Goal: Information Seeking & Learning: Learn about a topic

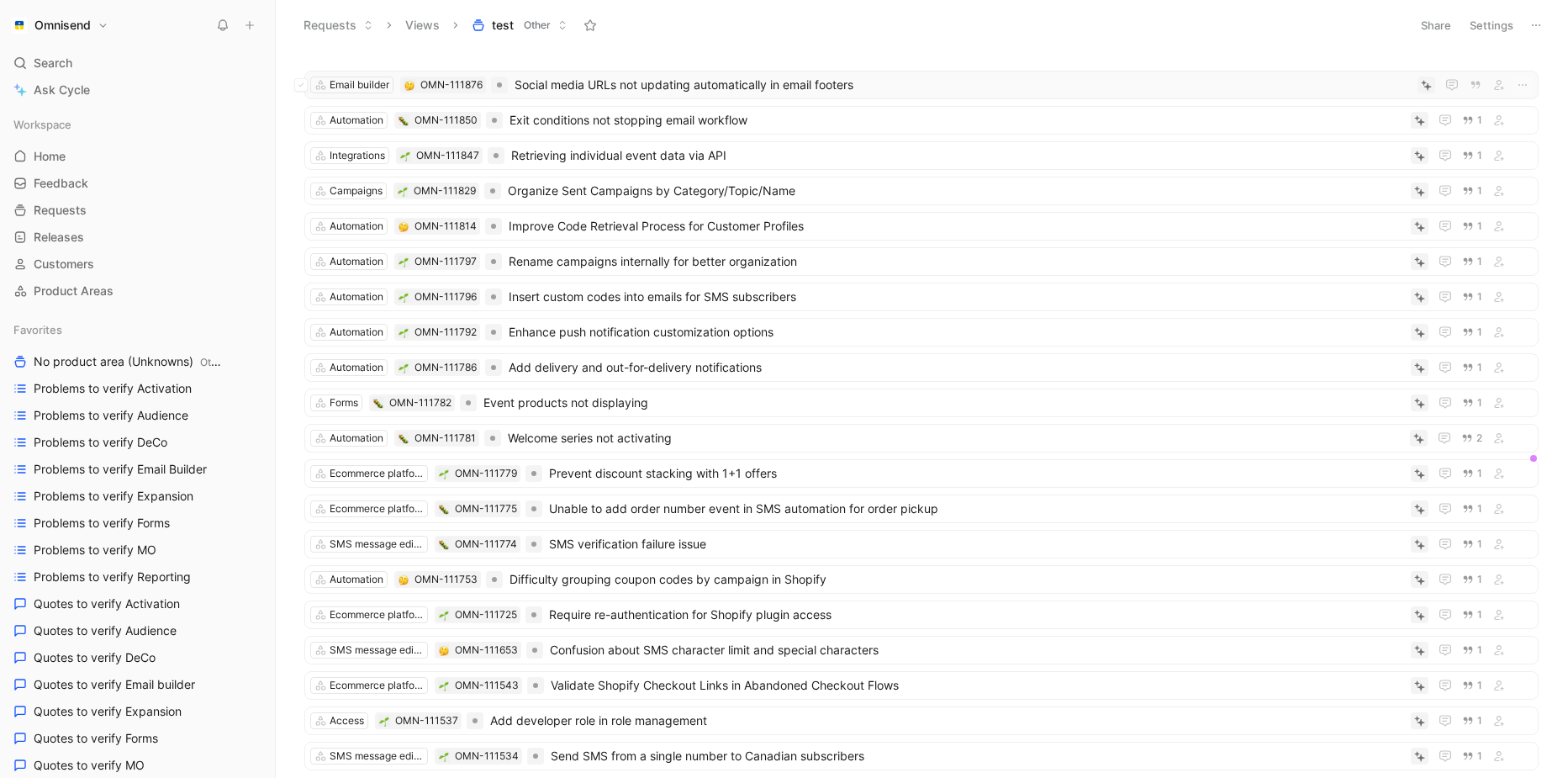
click at [623, 90] on span "Social media URLs not updating automatically in email footers" at bounding box center [963, 84] width 897 height 20
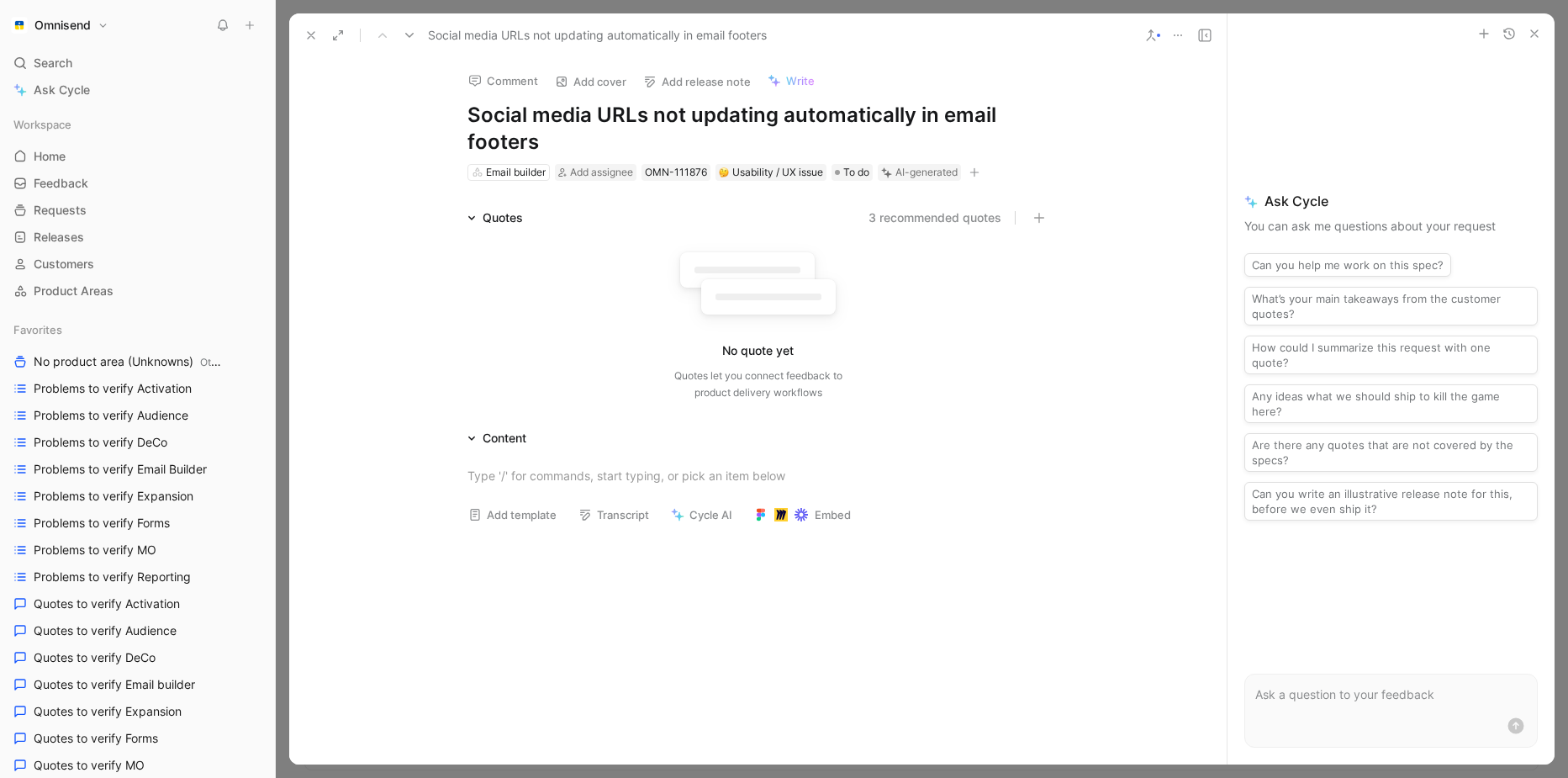
click at [1174, 33] on icon at bounding box center [1178, 35] width 13 height 13
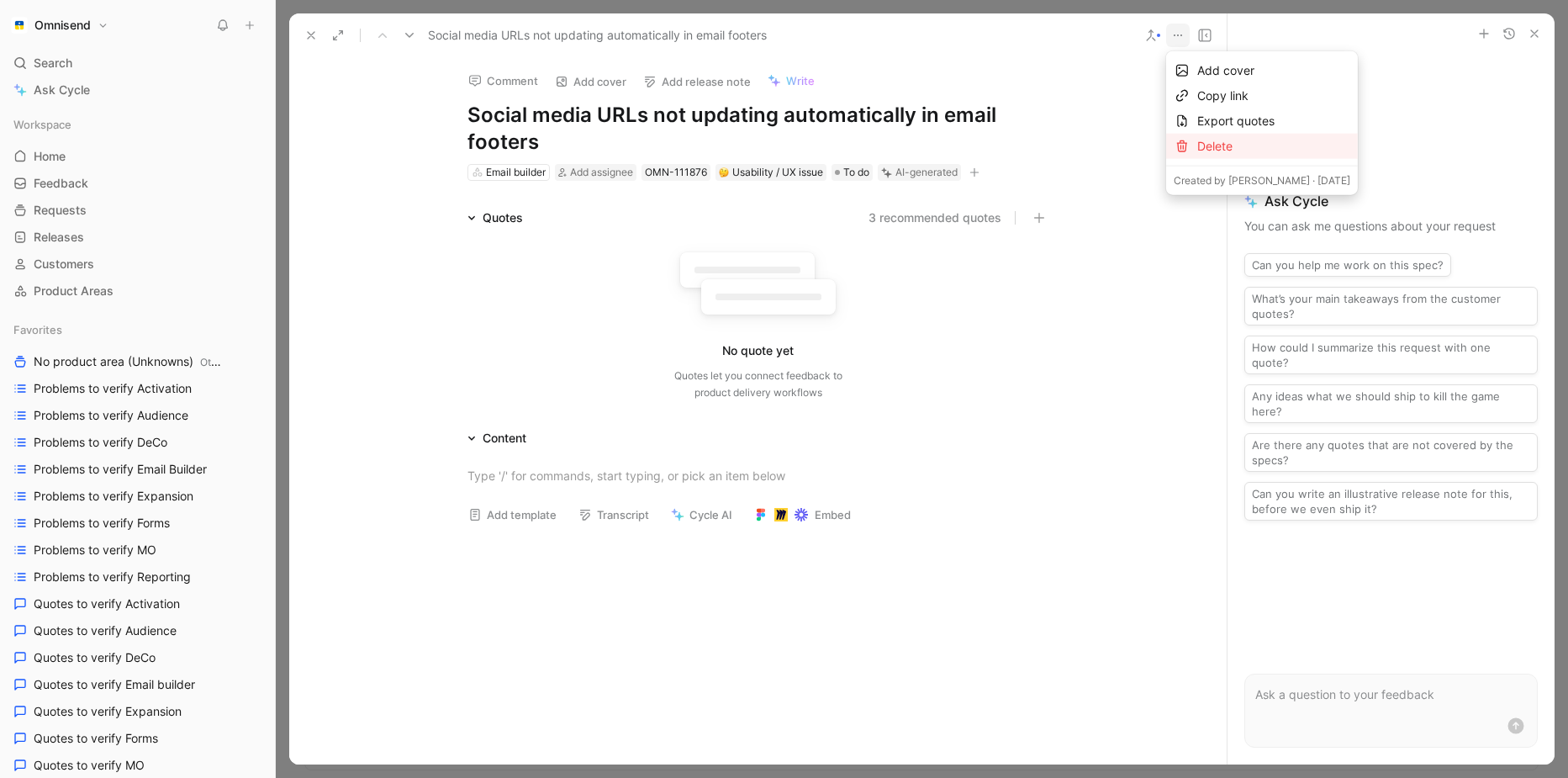
click at [1197, 143] on div "Delete" at bounding box center [1274, 145] width 153 height 20
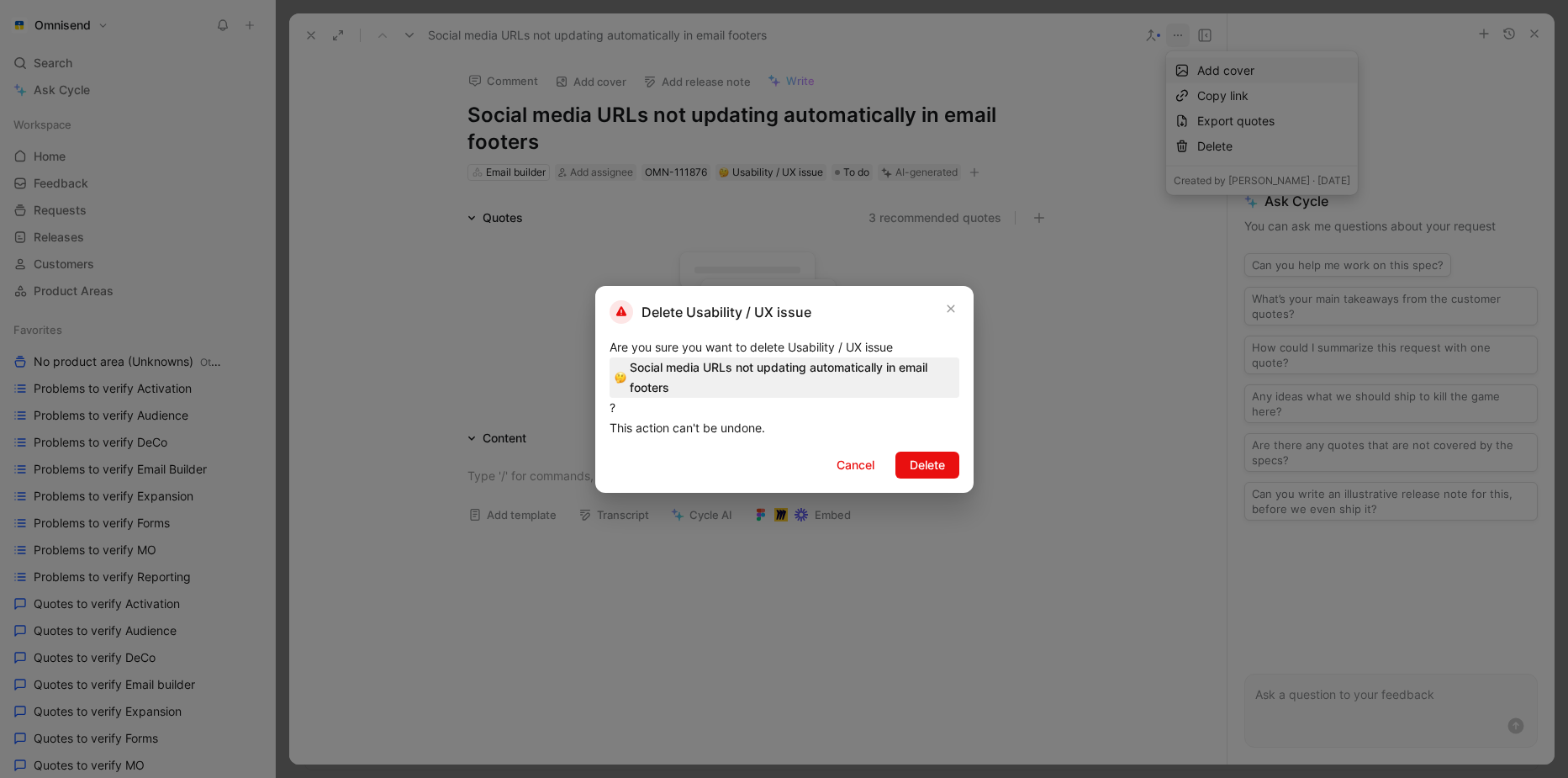
click at [964, 453] on div "Delete Usability / UX issue Are you sure you want to delete Usability / UX issu…" at bounding box center [785, 389] width 379 height 206
click at [947, 457] on button "Delete" at bounding box center [927, 465] width 64 height 27
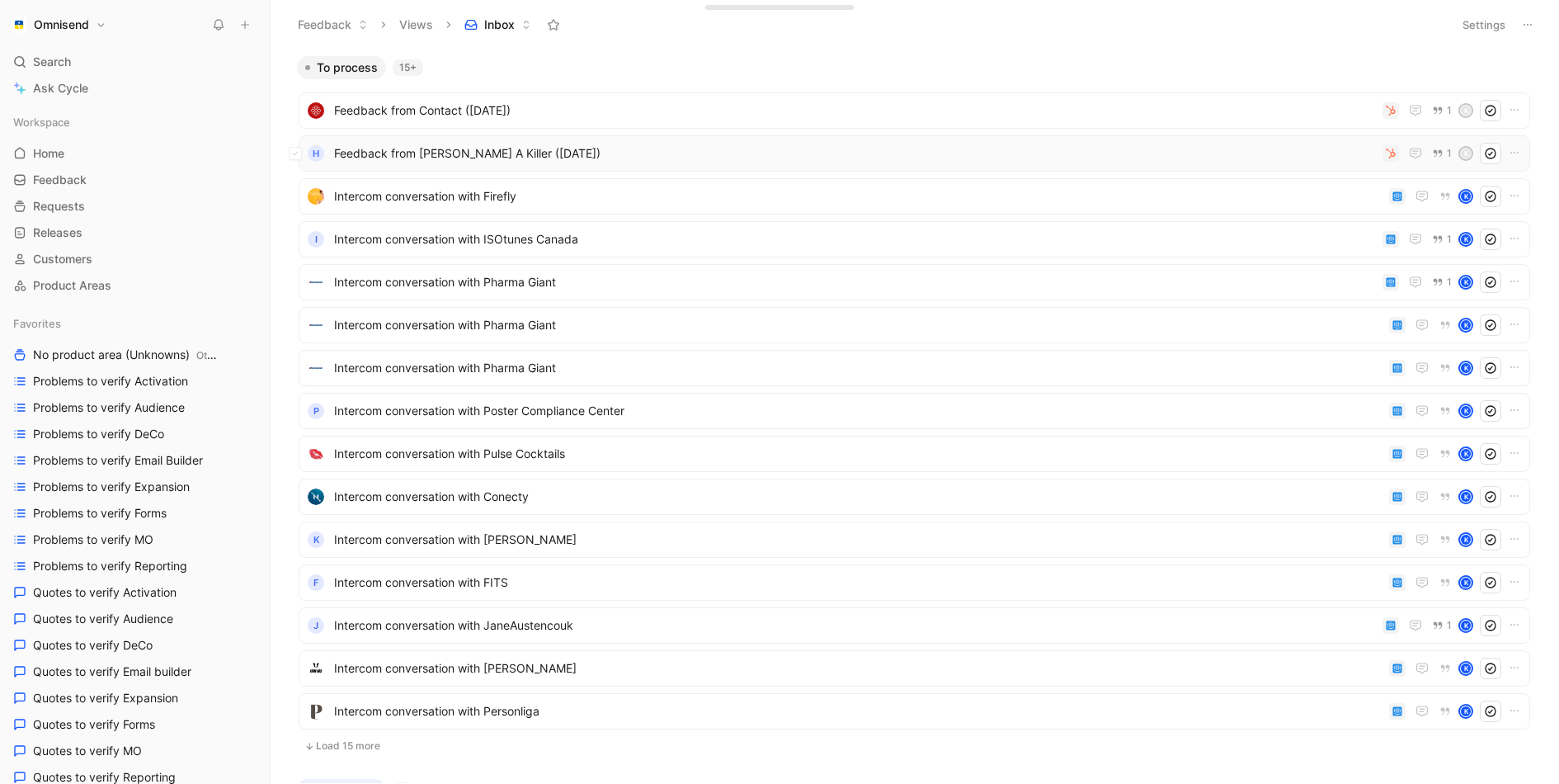
click at [1132, 155] on span "Feedback from Hunt A Killer (Aug 21, 2025)" at bounding box center [855, 153] width 1042 height 20
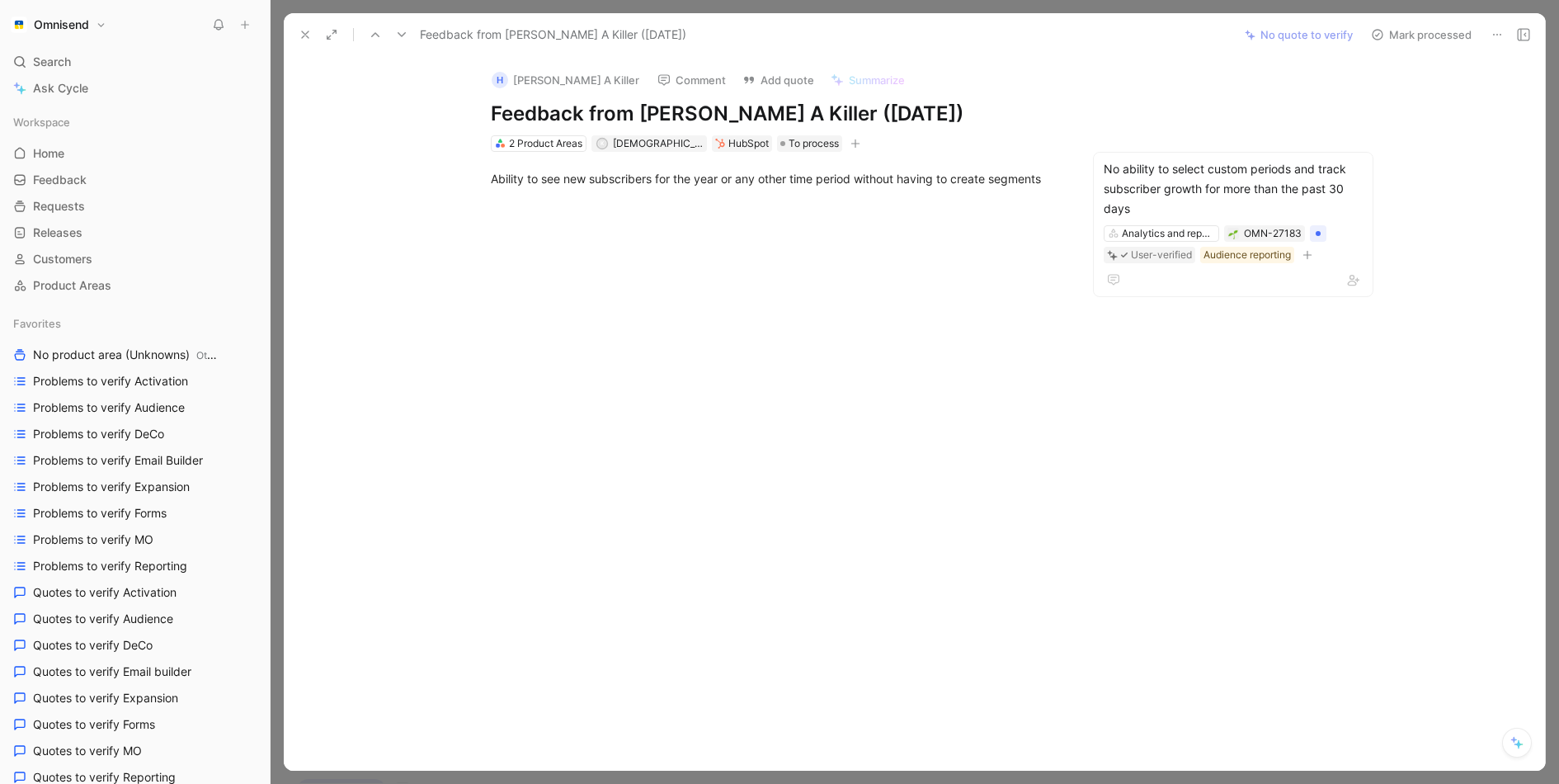
click at [302, 41] on button at bounding box center [305, 35] width 23 height 23
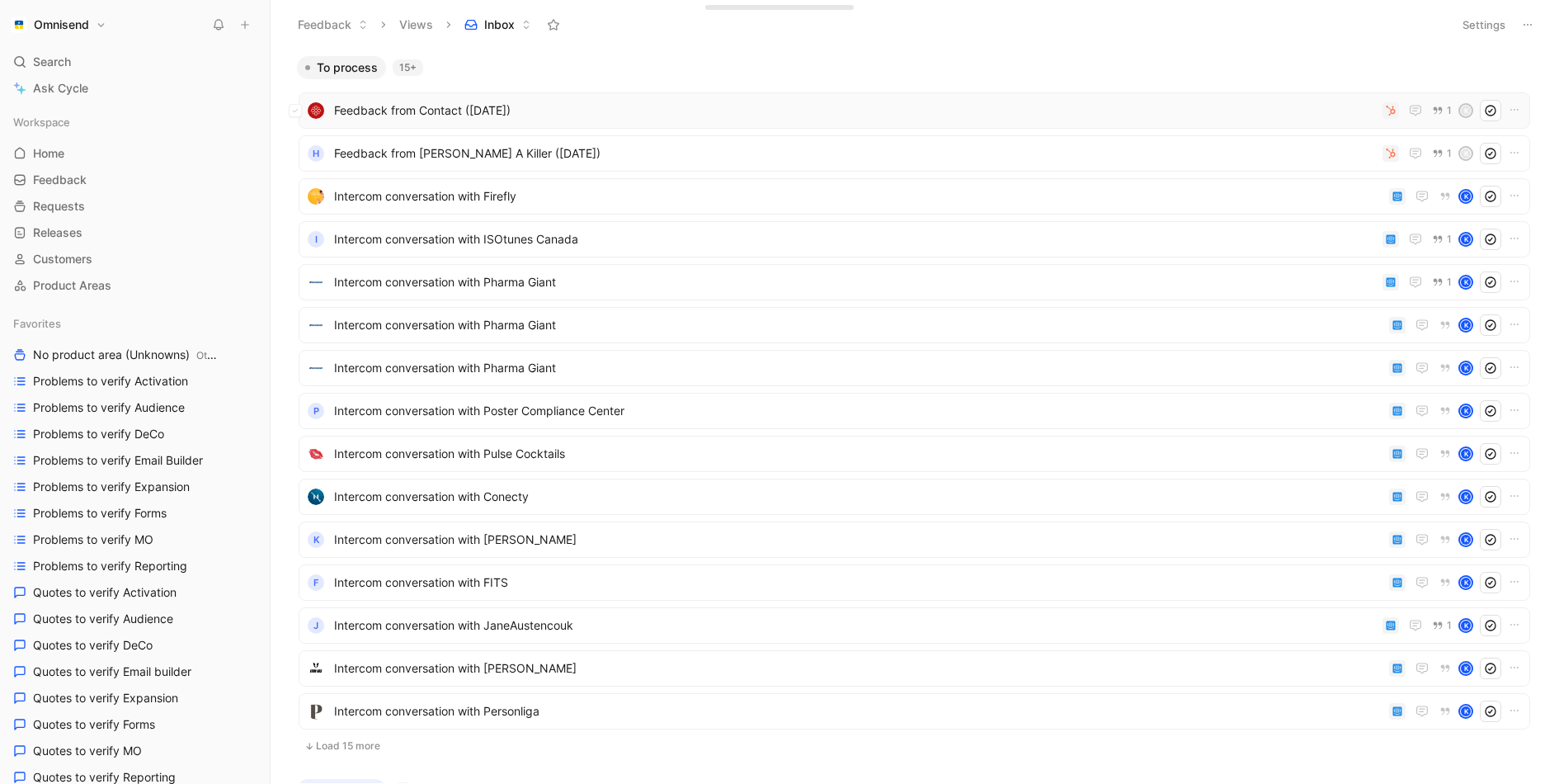
click at [792, 102] on span "Feedback from Contact (Aug 21, 2025)" at bounding box center [855, 110] width 1042 height 20
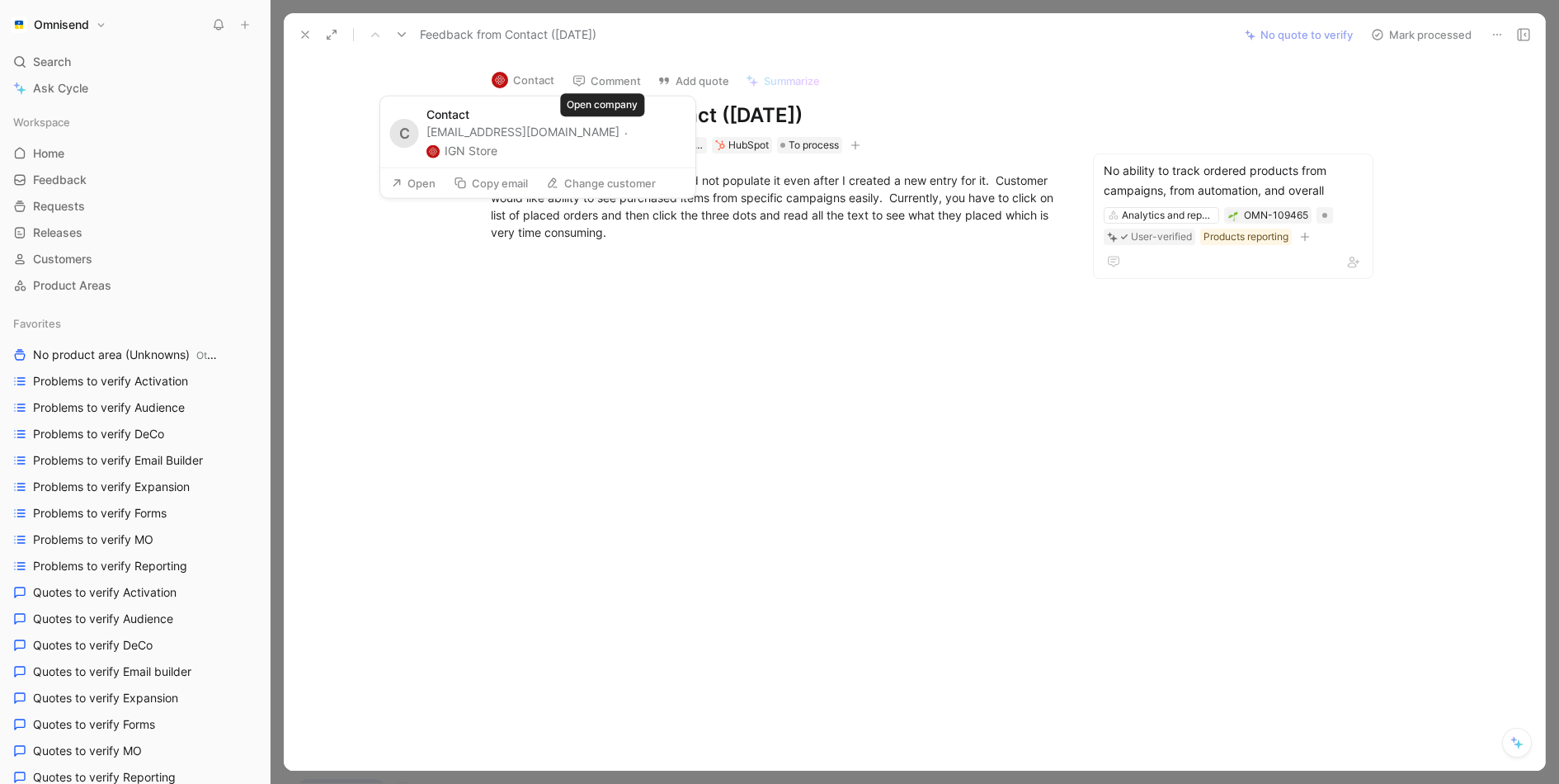
click at [497, 141] on button "IGN Store" at bounding box center [462, 150] width 71 height 20
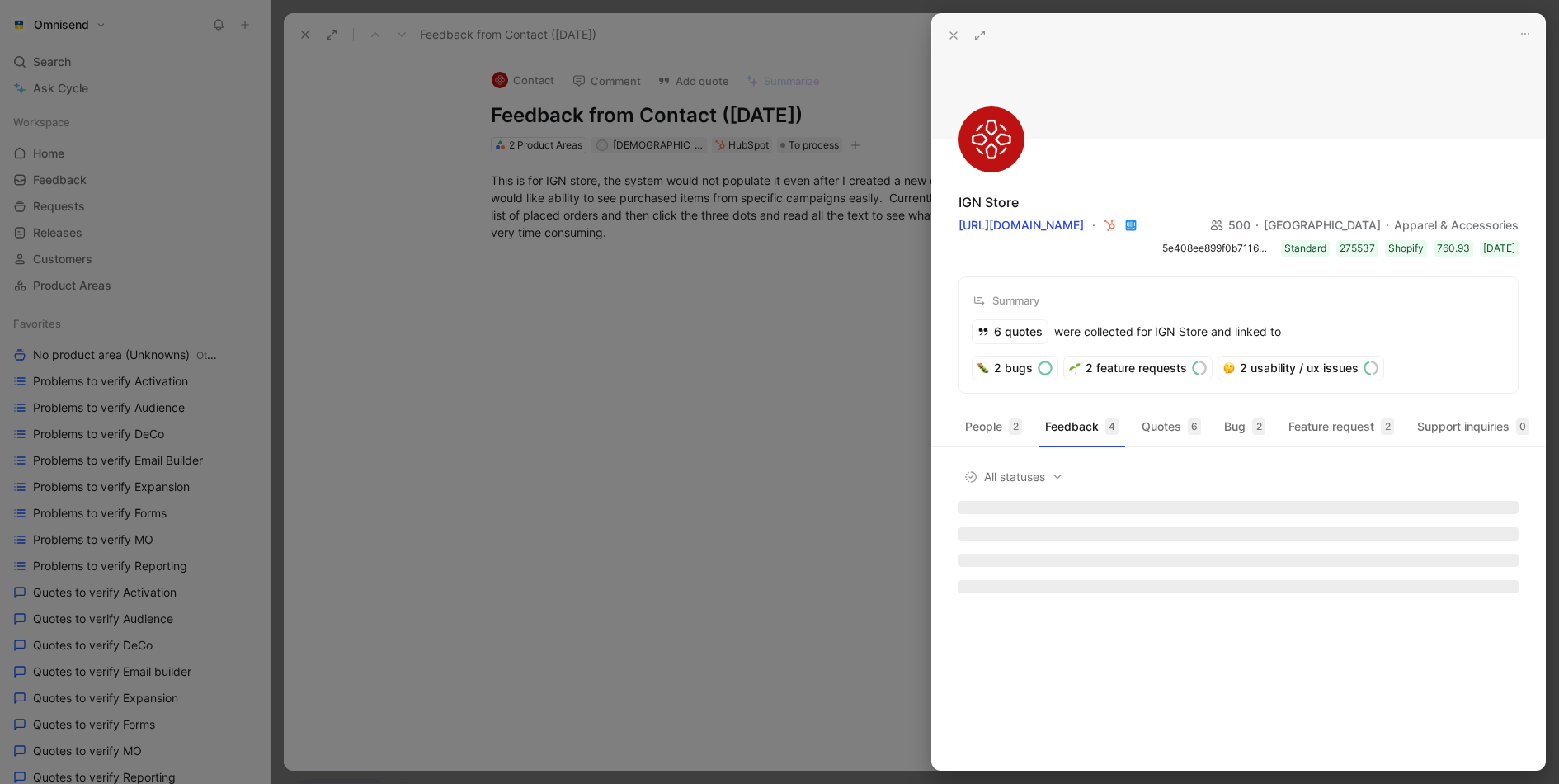
click at [666, 298] on div at bounding box center [780, 392] width 1559 height 784
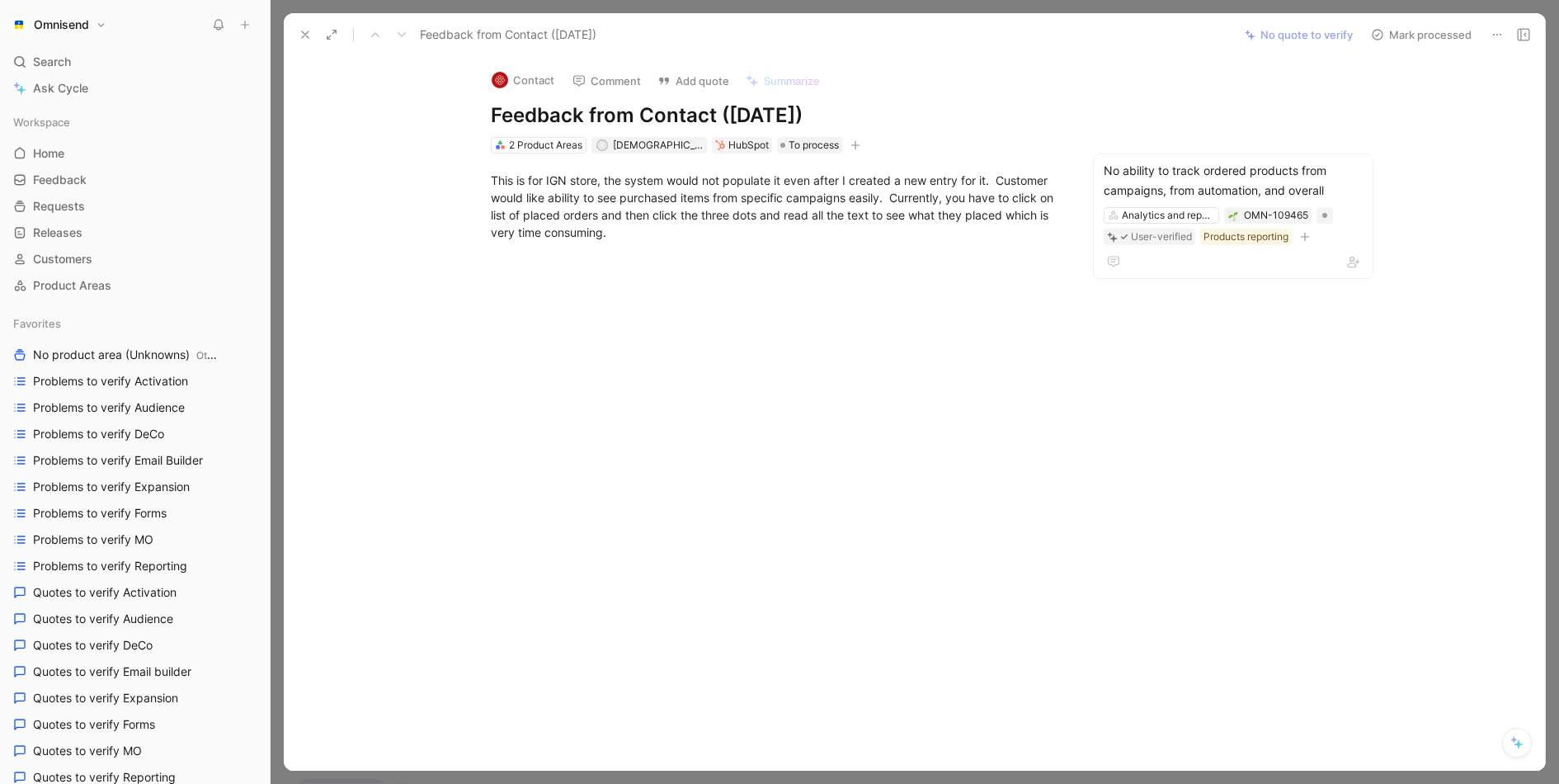
click at [312, 33] on button at bounding box center [305, 35] width 23 height 23
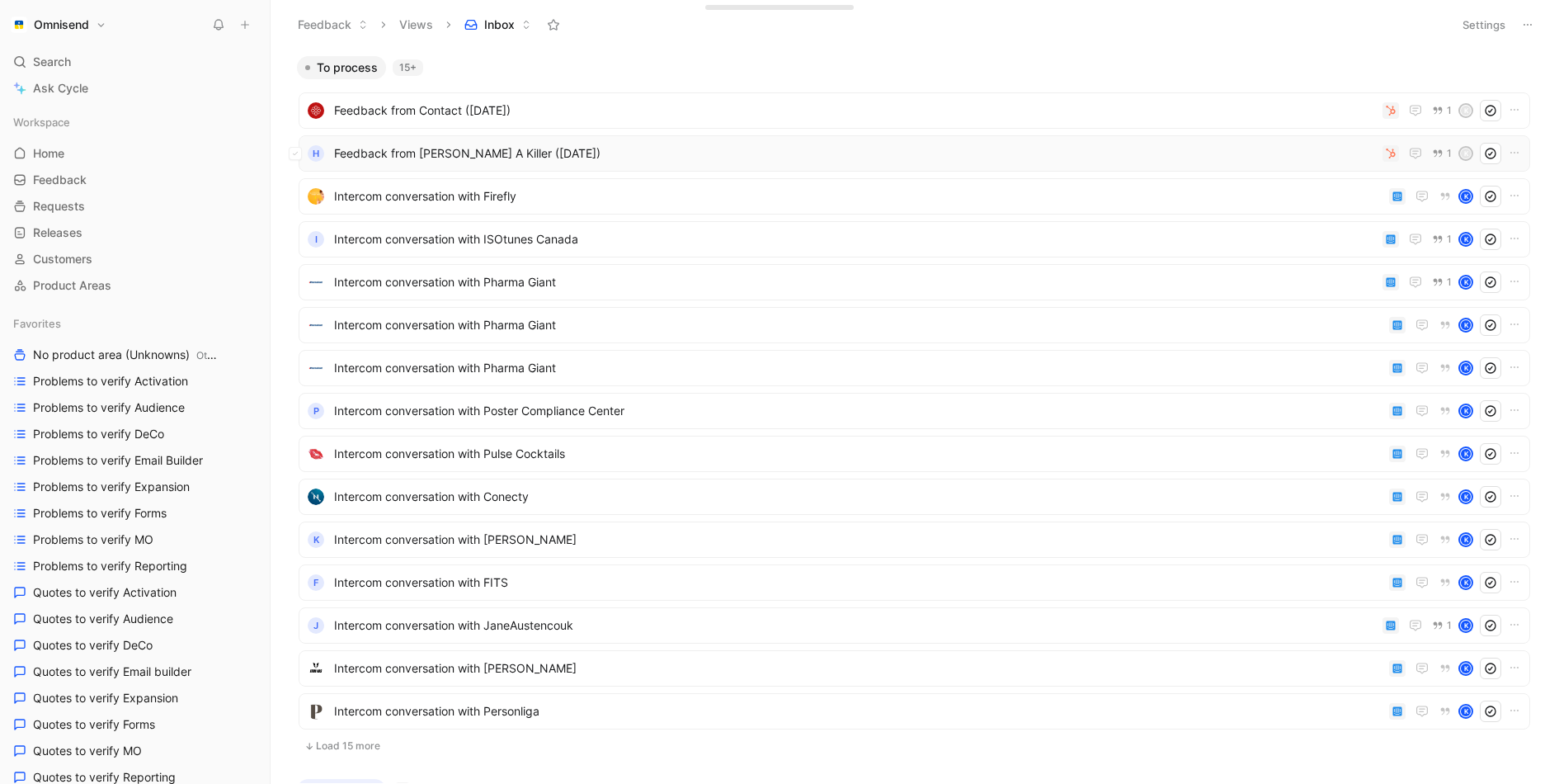
click at [451, 146] on span "Feedback from Hunt A Killer (Aug 21, 2025)" at bounding box center [855, 153] width 1042 height 20
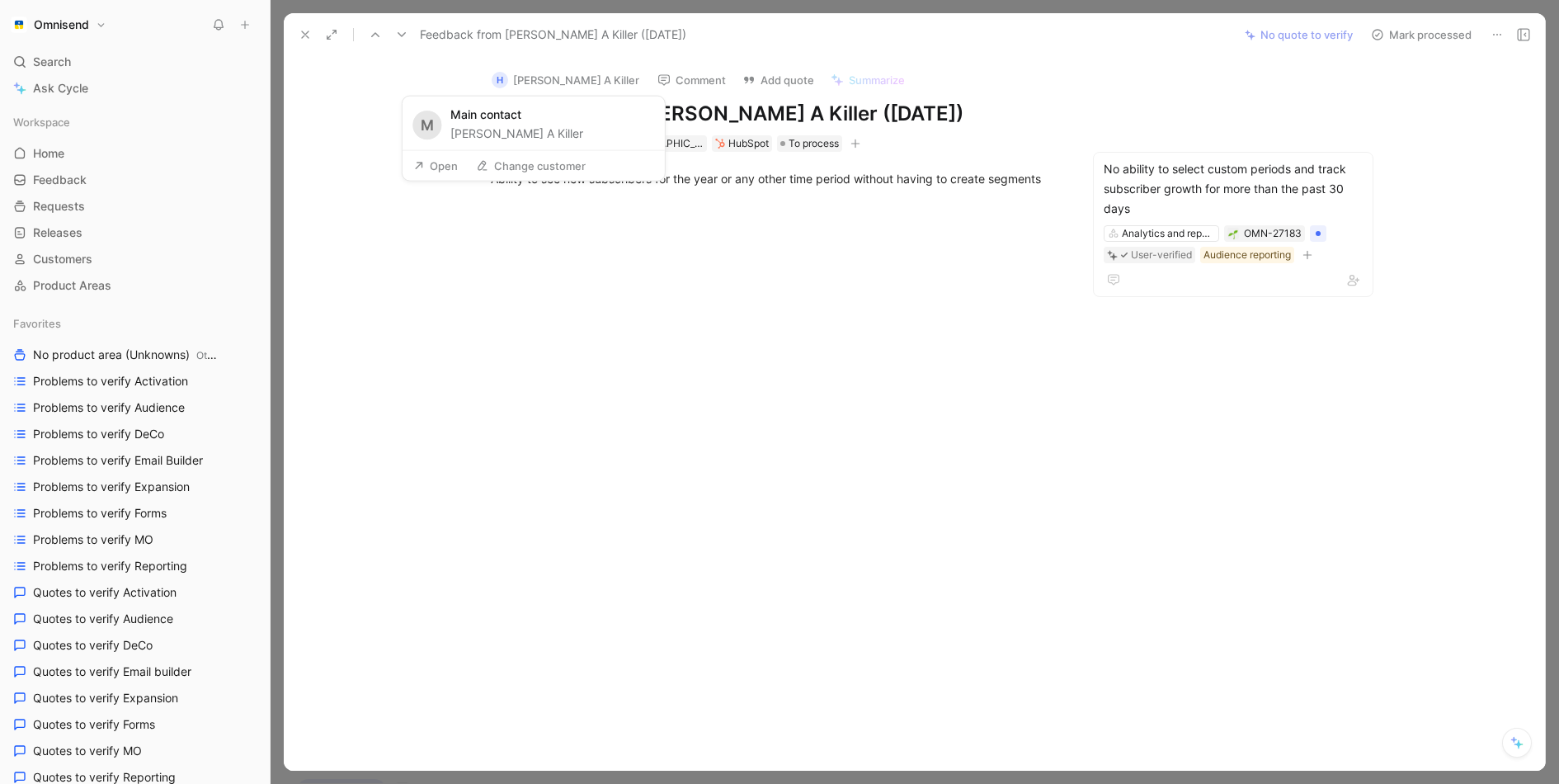
click at [492, 129] on button "Hunt A Killer" at bounding box center [517, 133] width 133 height 20
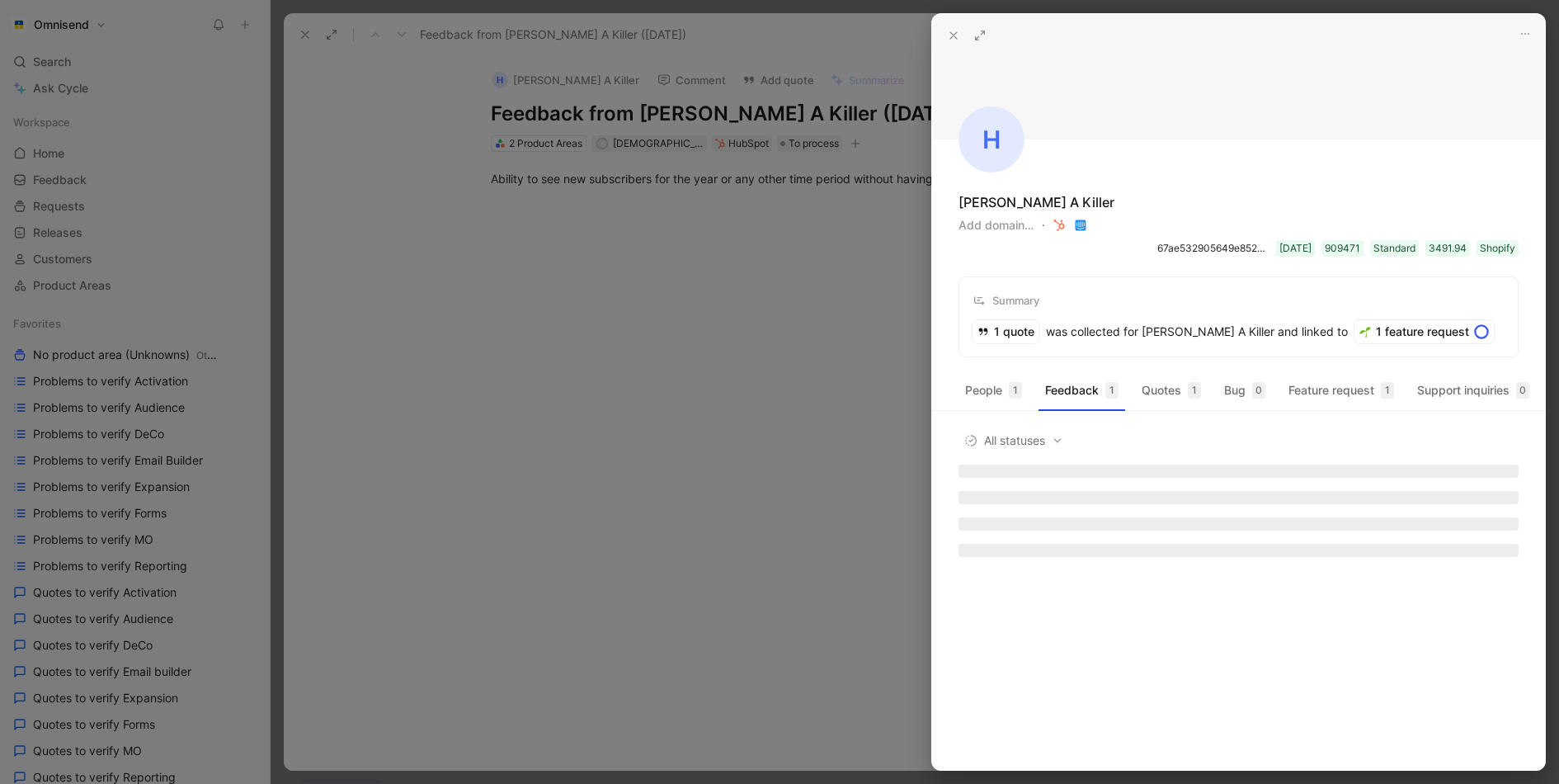
click at [621, 264] on div at bounding box center [780, 392] width 1559 height 784
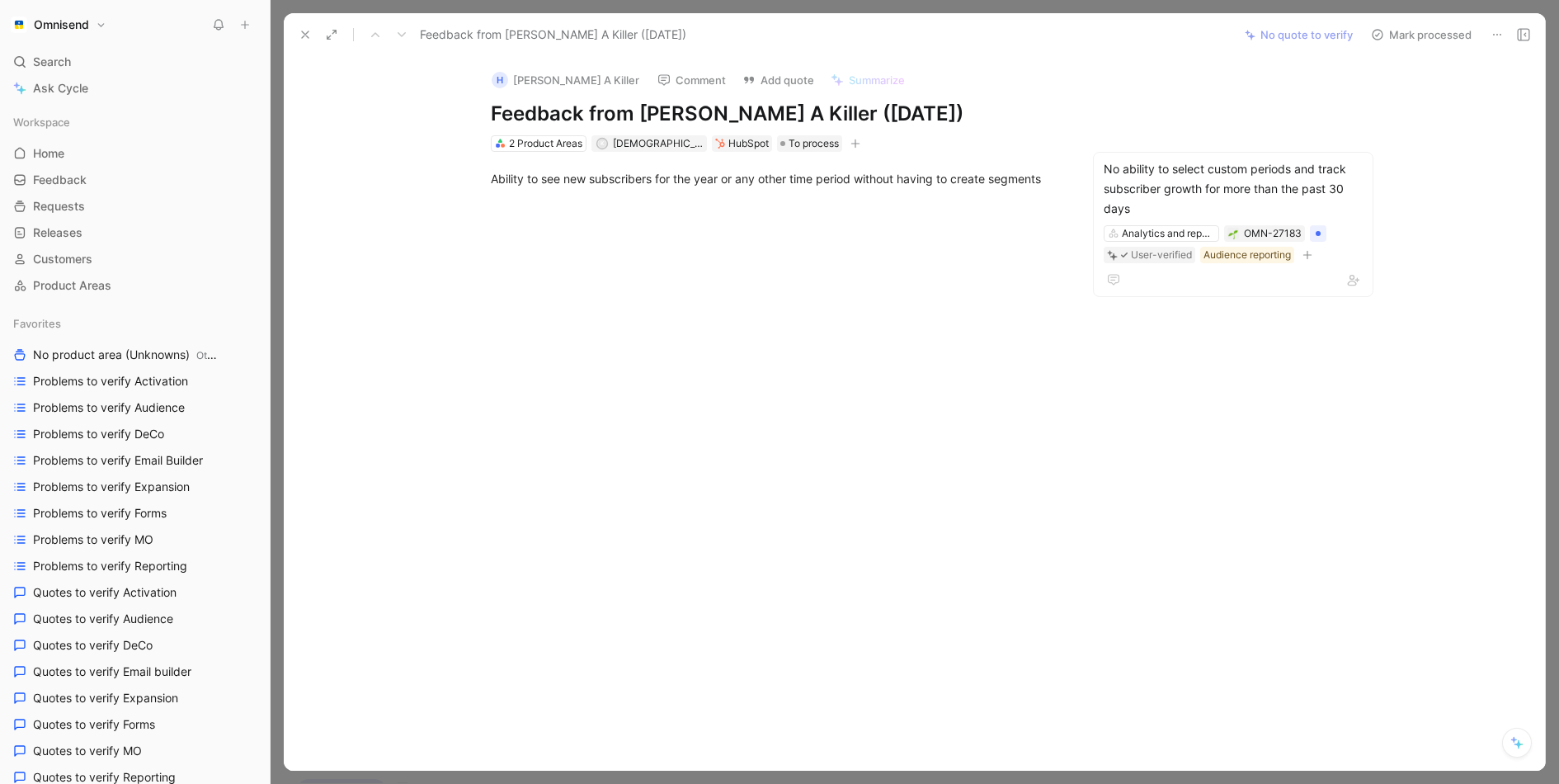
click at [311, 37] on icon at bounding box center [305, 35] width 13 height 13
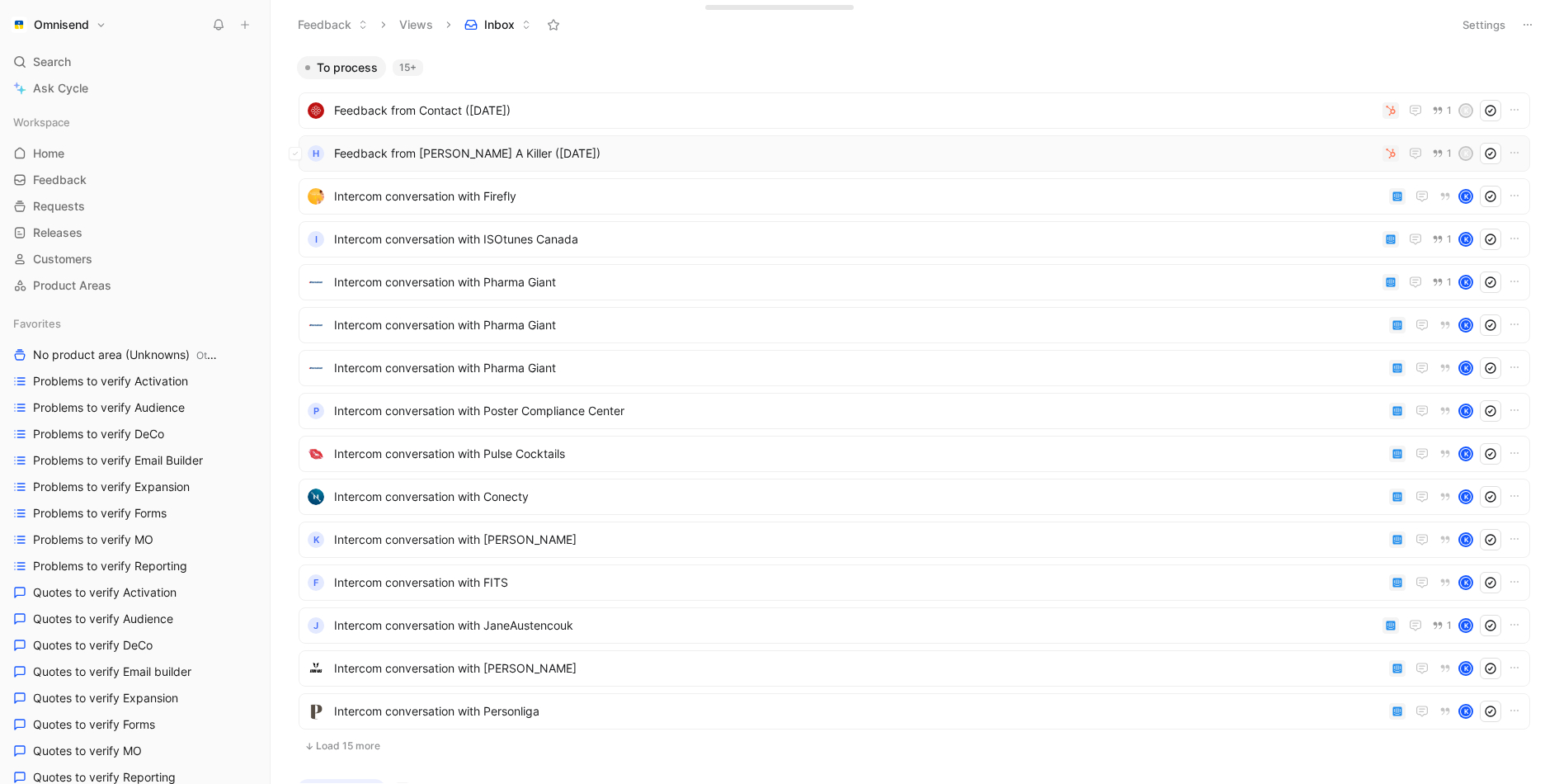
click at [351, 148] on span "Feedback from Hunt A Killer (Aug 21, 2025)" at bounding box center [855, 153] width 1042 height 20
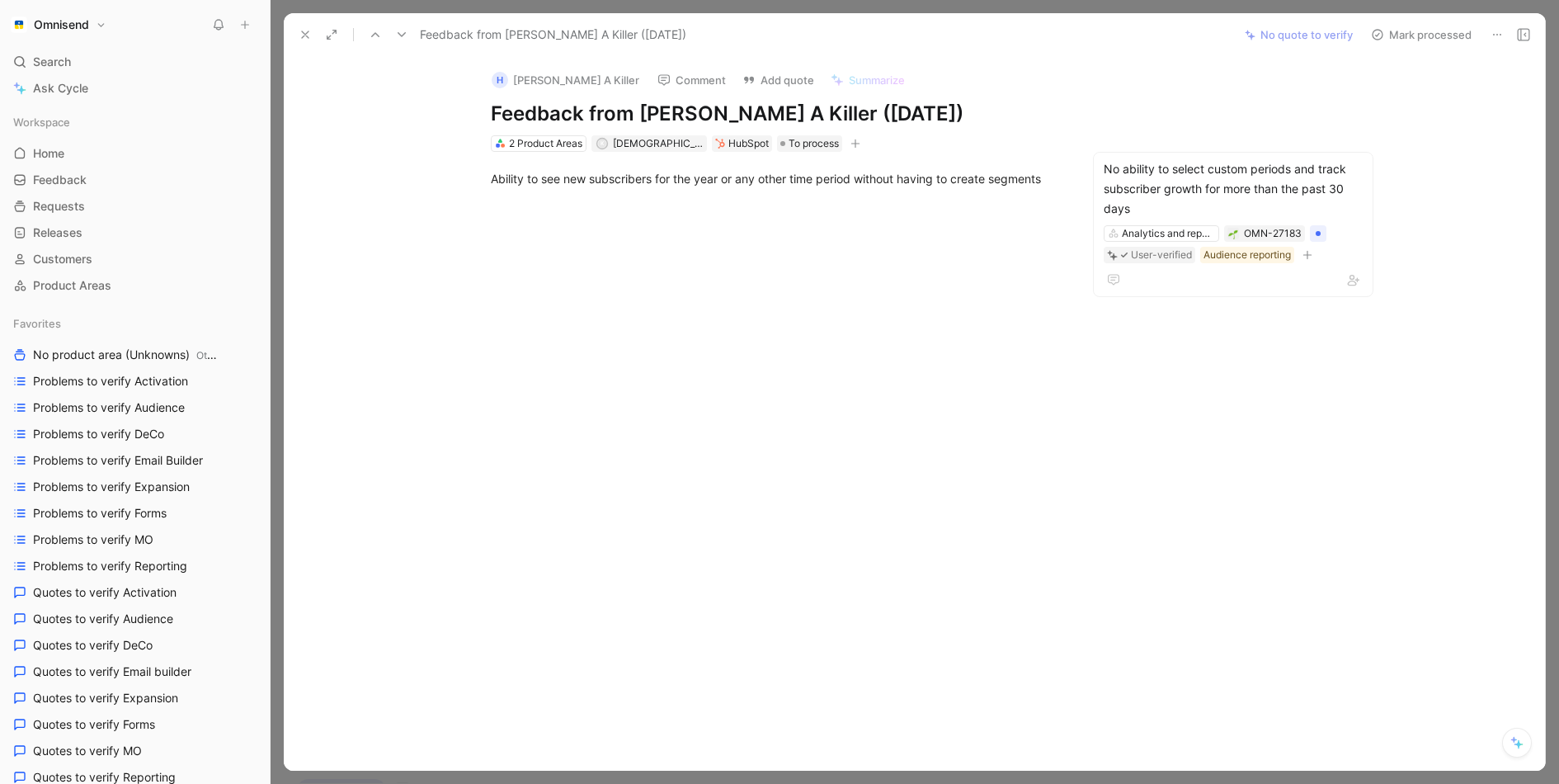
click at [518, 70] on button "H Hunt A Killer" at bounding box center [565, 80] width 162 height 24
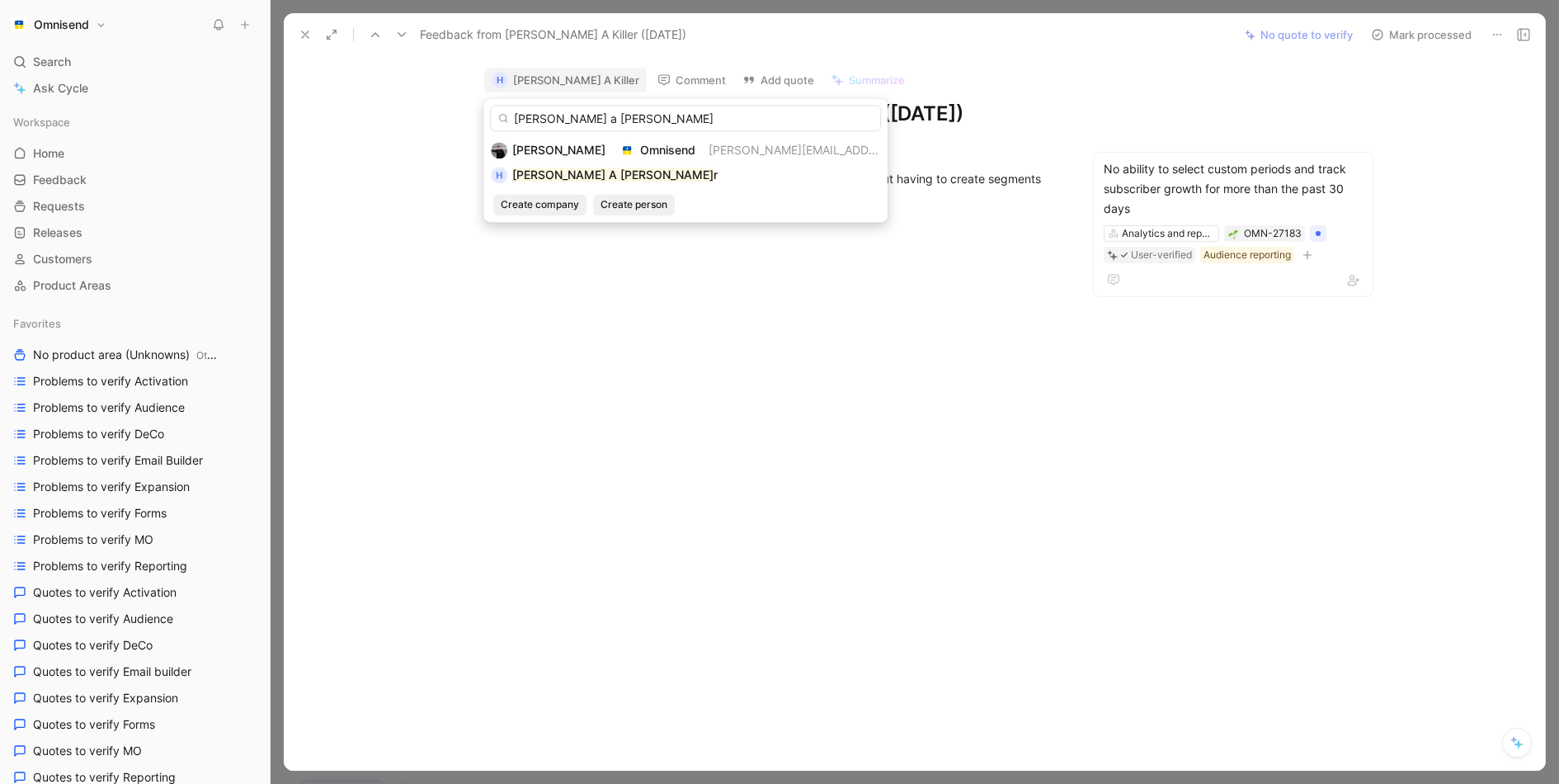
type input "hunt a kille"
click at [606, 115] on input "hunt a kille" at bounding box center [685, 118] width 391 height 26
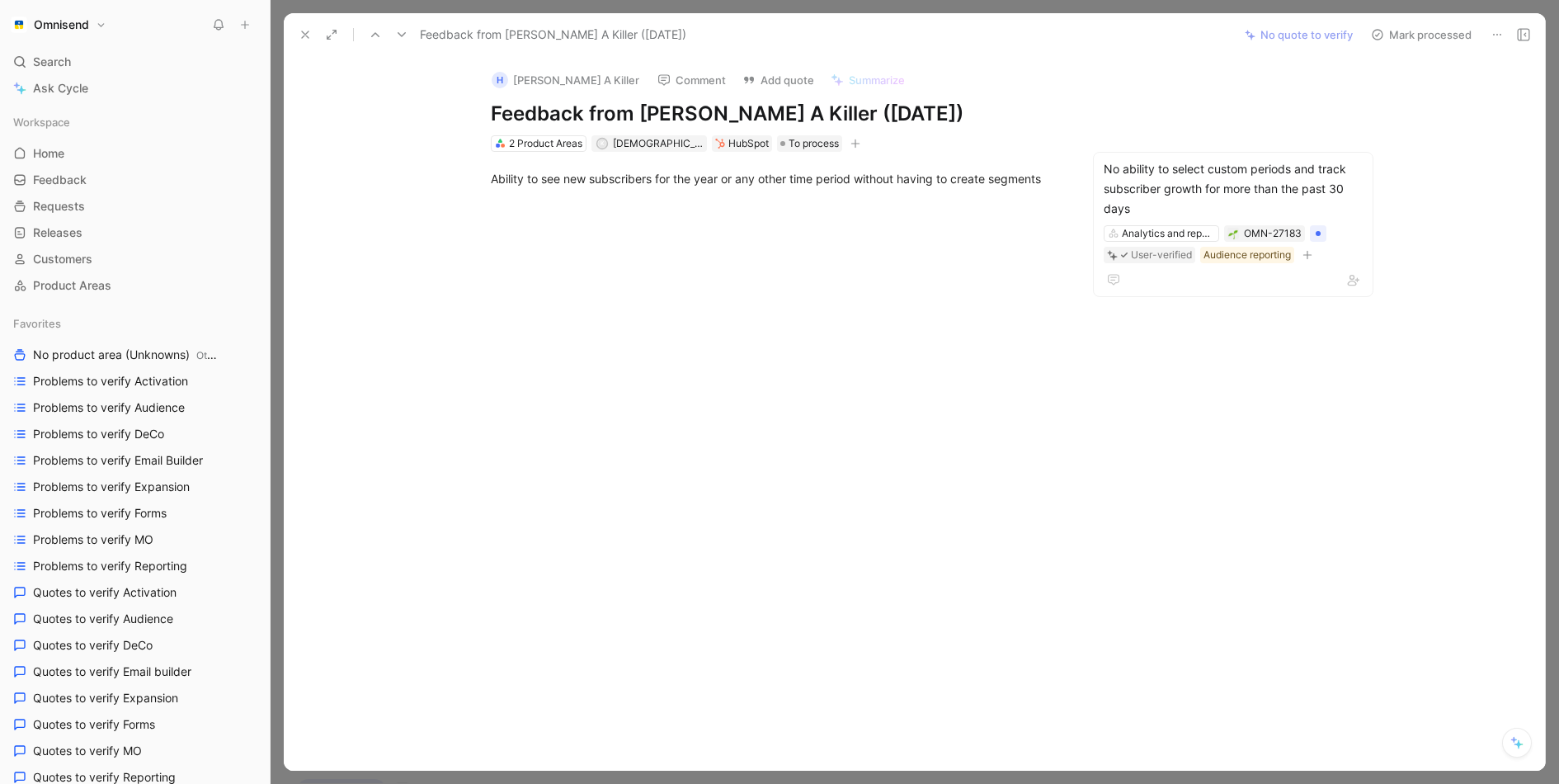
click at [306, 36] on use at bounding box center [305, 34] width 7 height 7
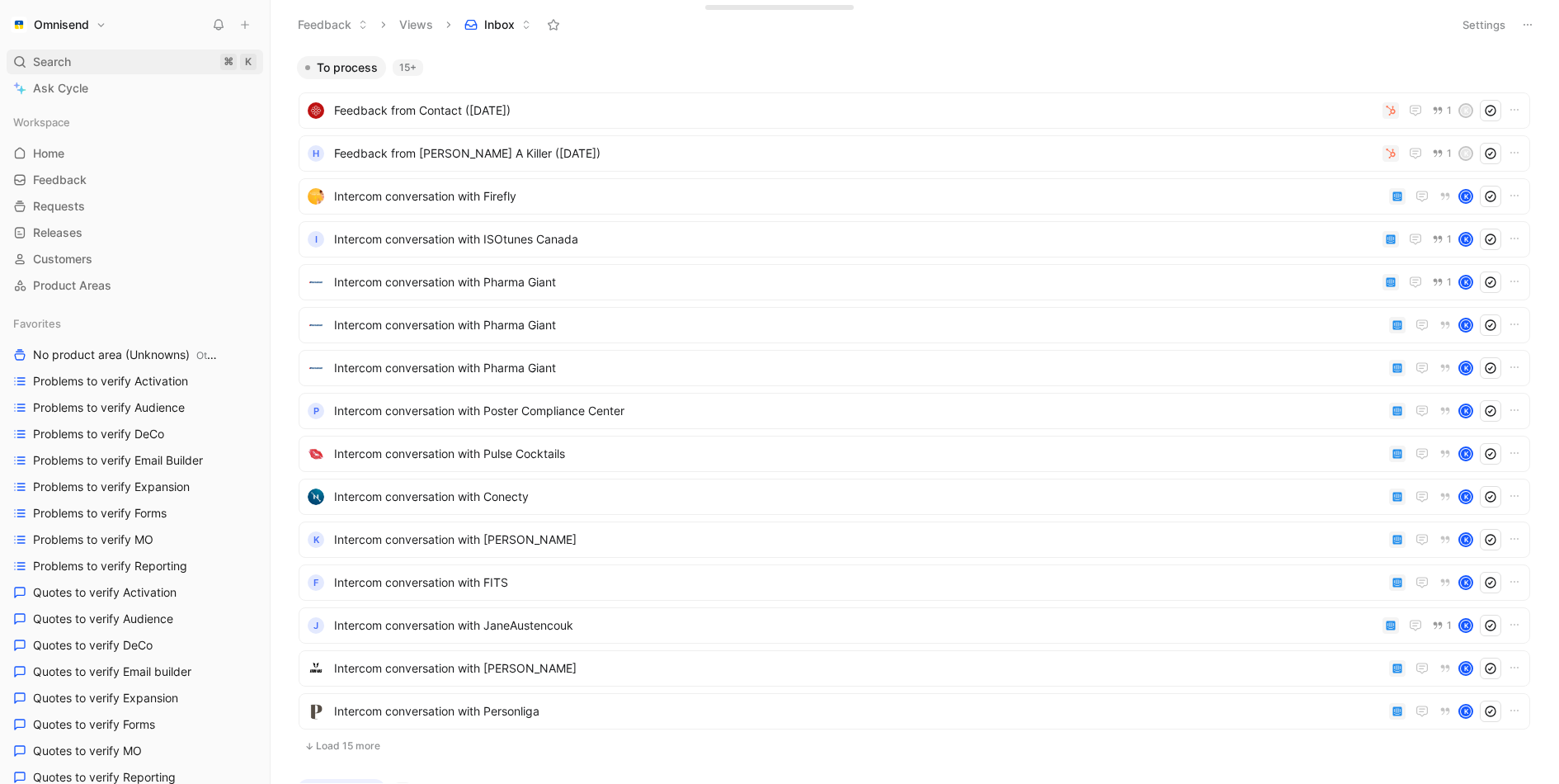
click at [89, 55] on div "Search ⌘ K" at bounding box center [135, 62] width 257 height 24
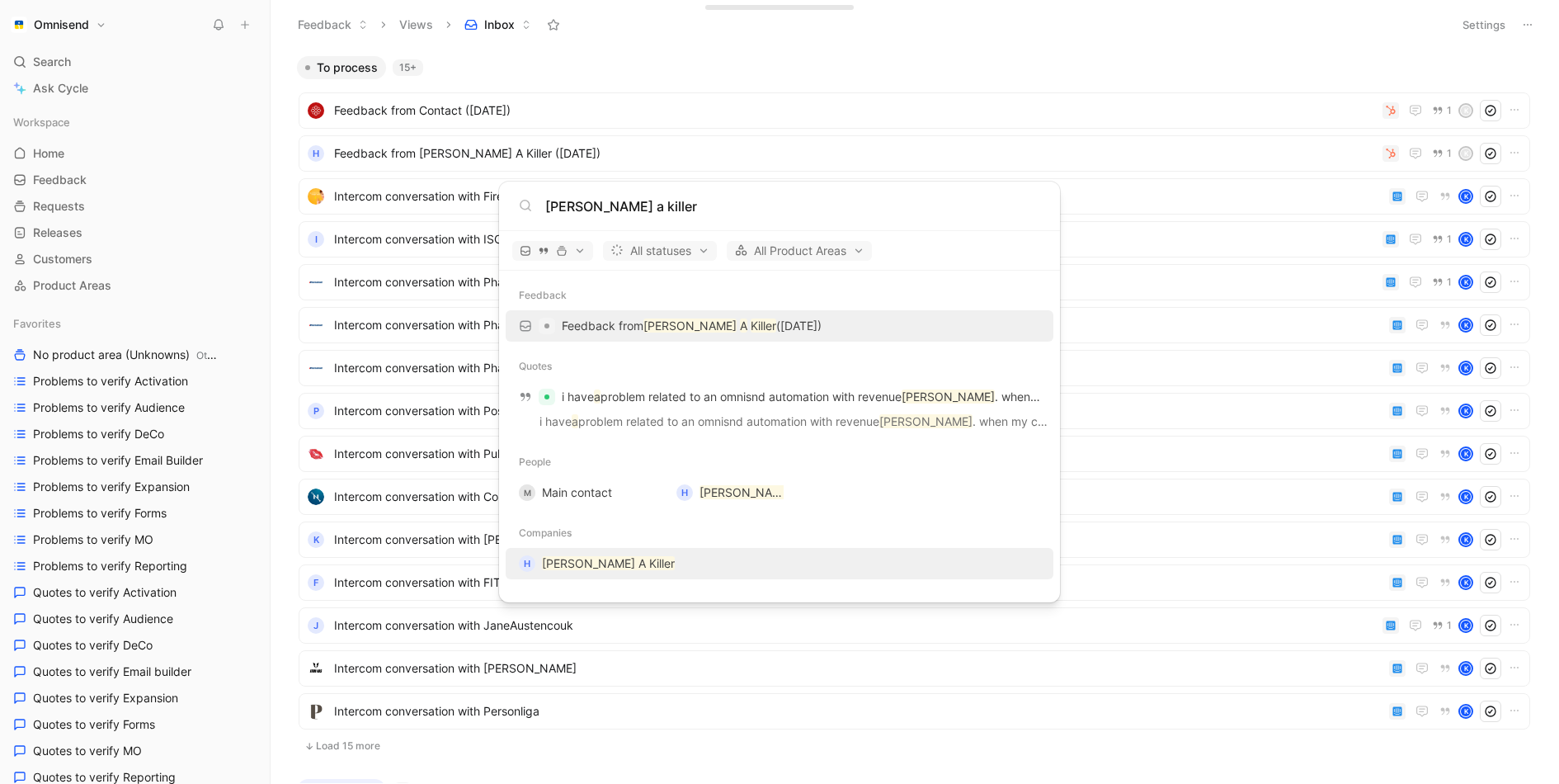
type input "hunt a killer"
click at [584, 565] on mark "Hunt A Killer" at bounding box center [609, 563] width 133 height 14
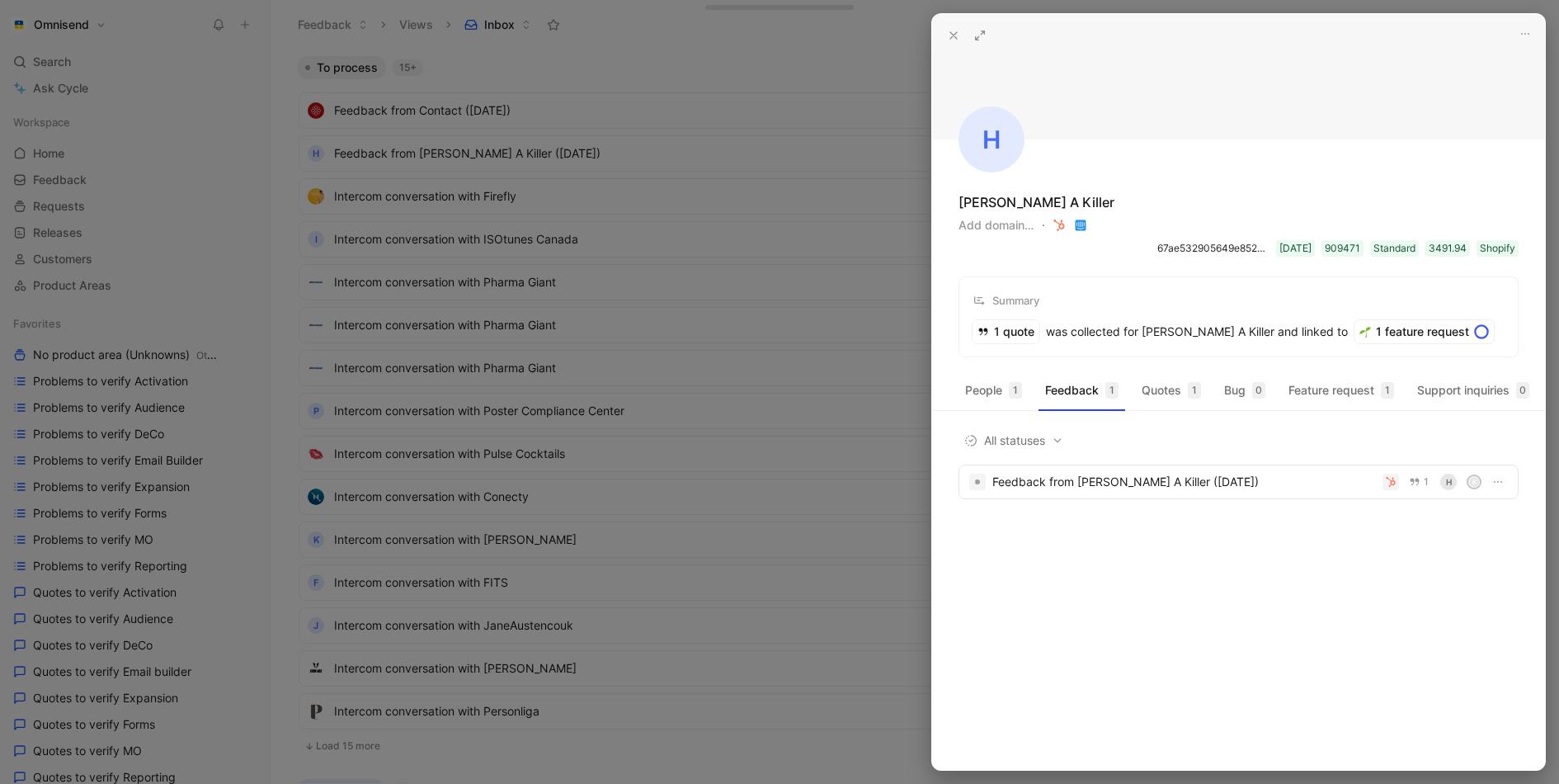
click at [735, 204] on div at bounding box center [780, 392] width 1559 height 784
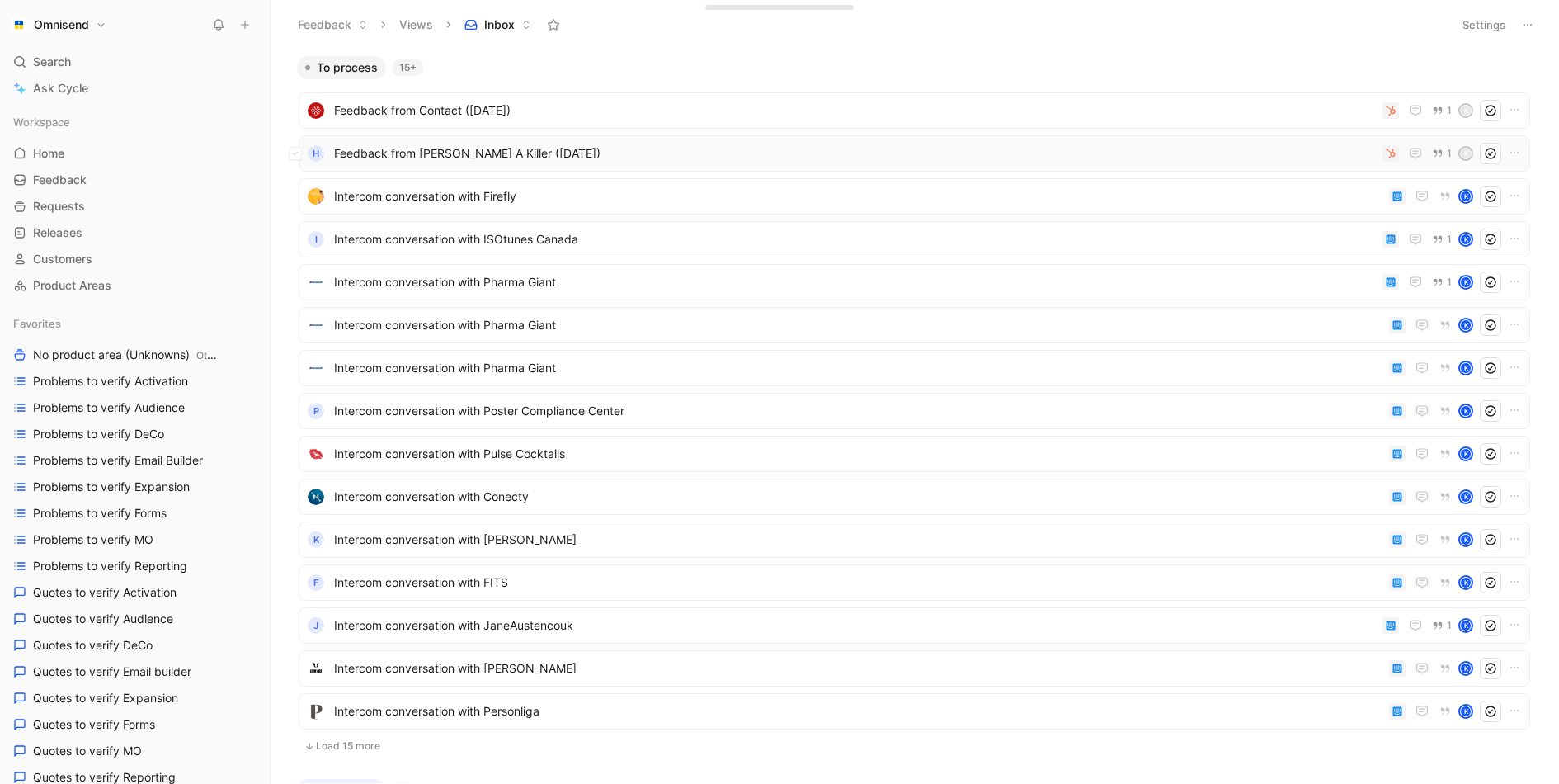
click at [390, 151] on span "Feedback from Hunt A Killer (Aug 21, 2025)" at bounding box center [855, 153] width 1042 height 20
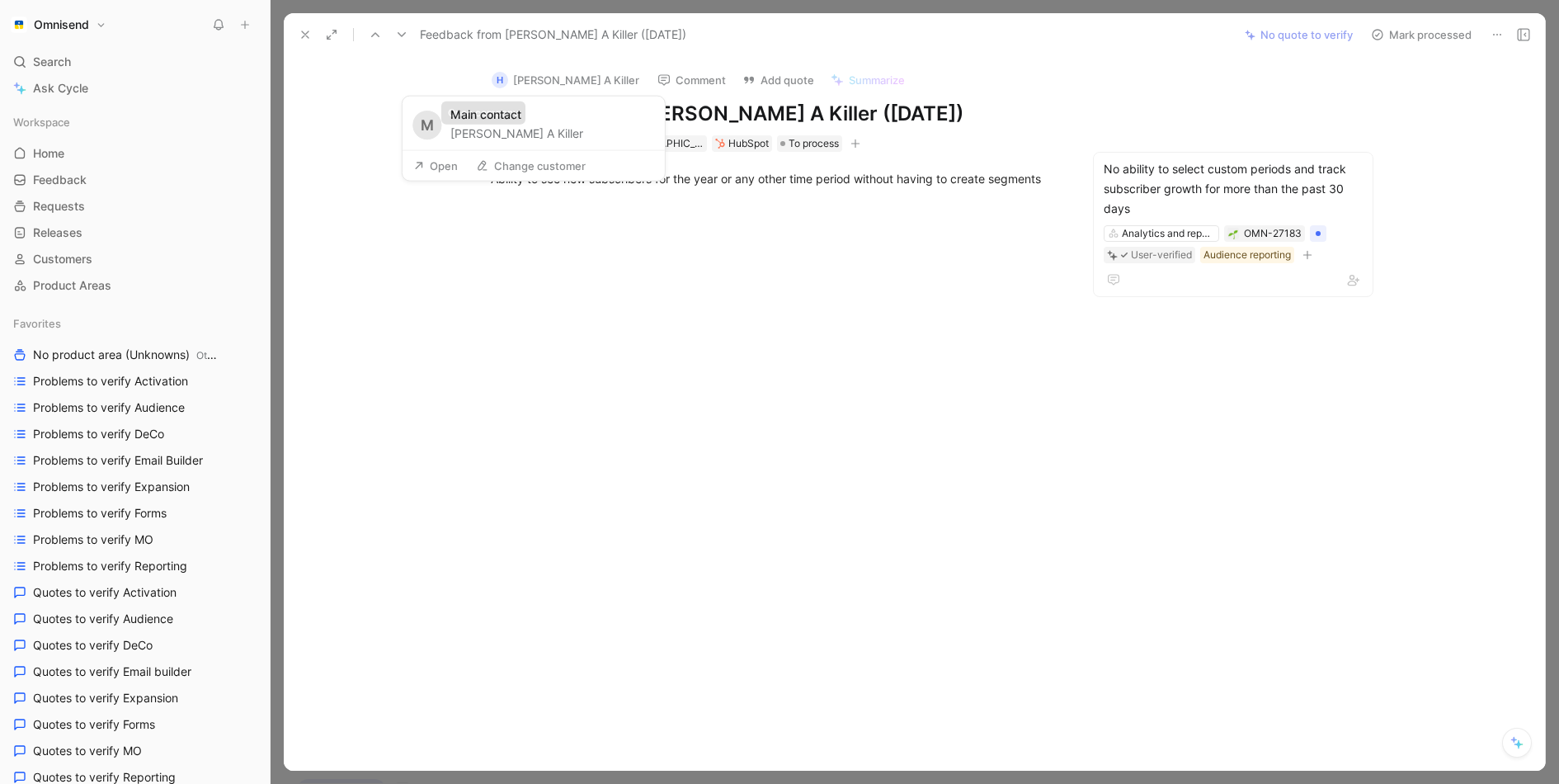
click at [478, 143] on div "M Main contact Hunt A Killer" at bounding box center [534, 123] width 263 height 53
click at [479, 133] on button "Hunt A Killer" at bounding box center [517, 133] width 133 height 20
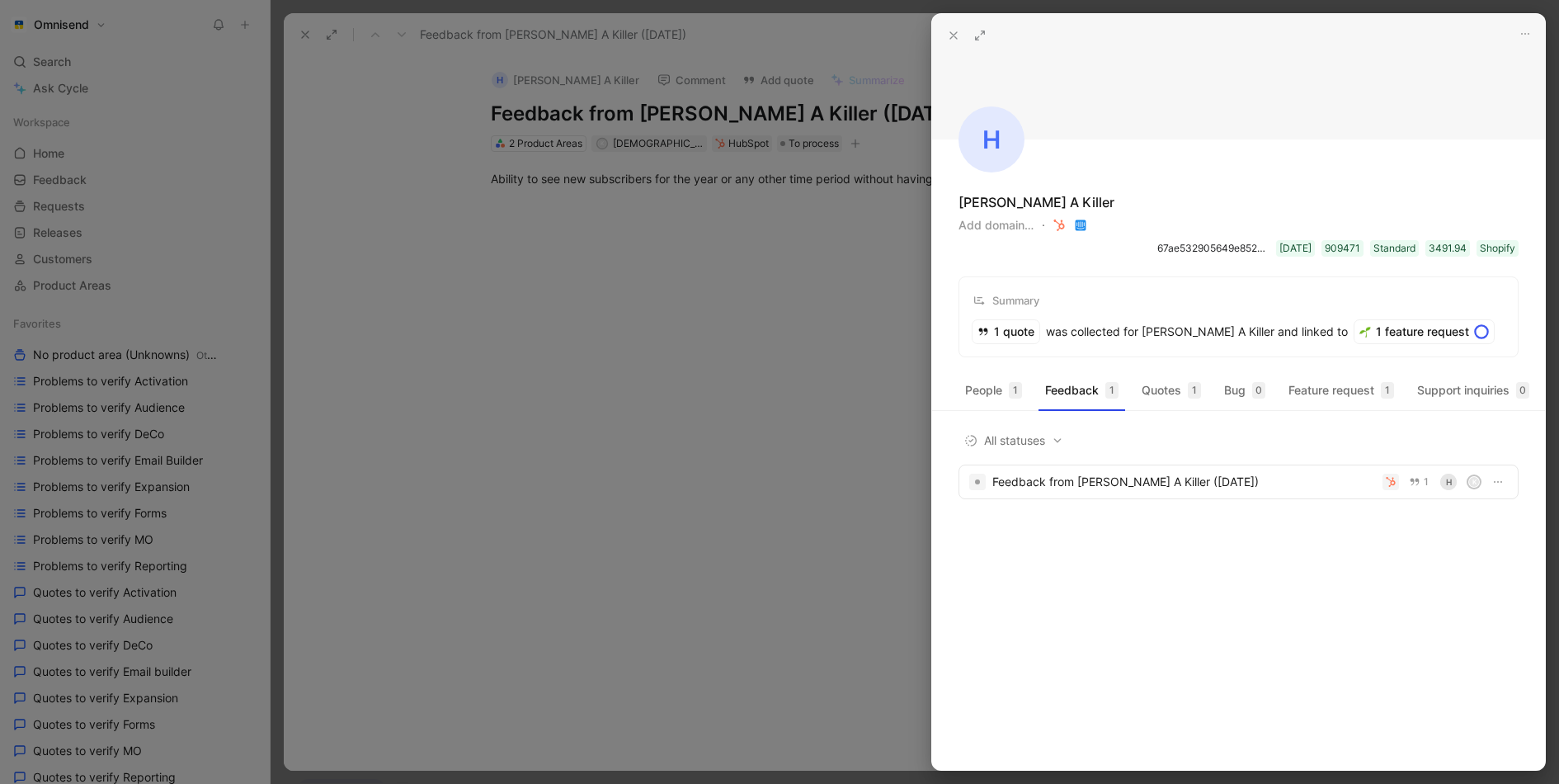
click at [614, 128] on div at bounding box center [780, 392] width 1559 height 784
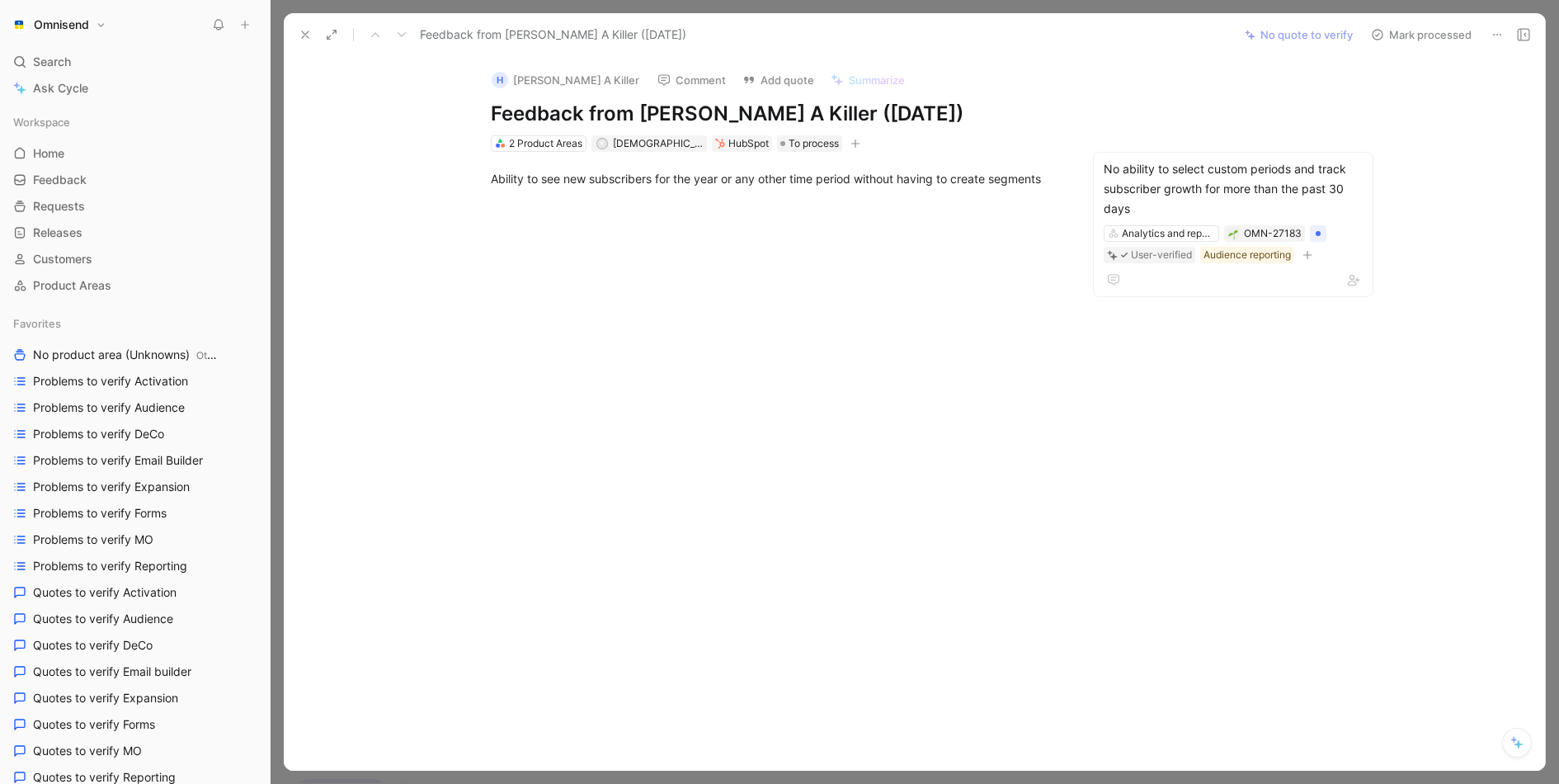
click at [296, 31] on button at bounding box center [305, 35] width 23 height 23
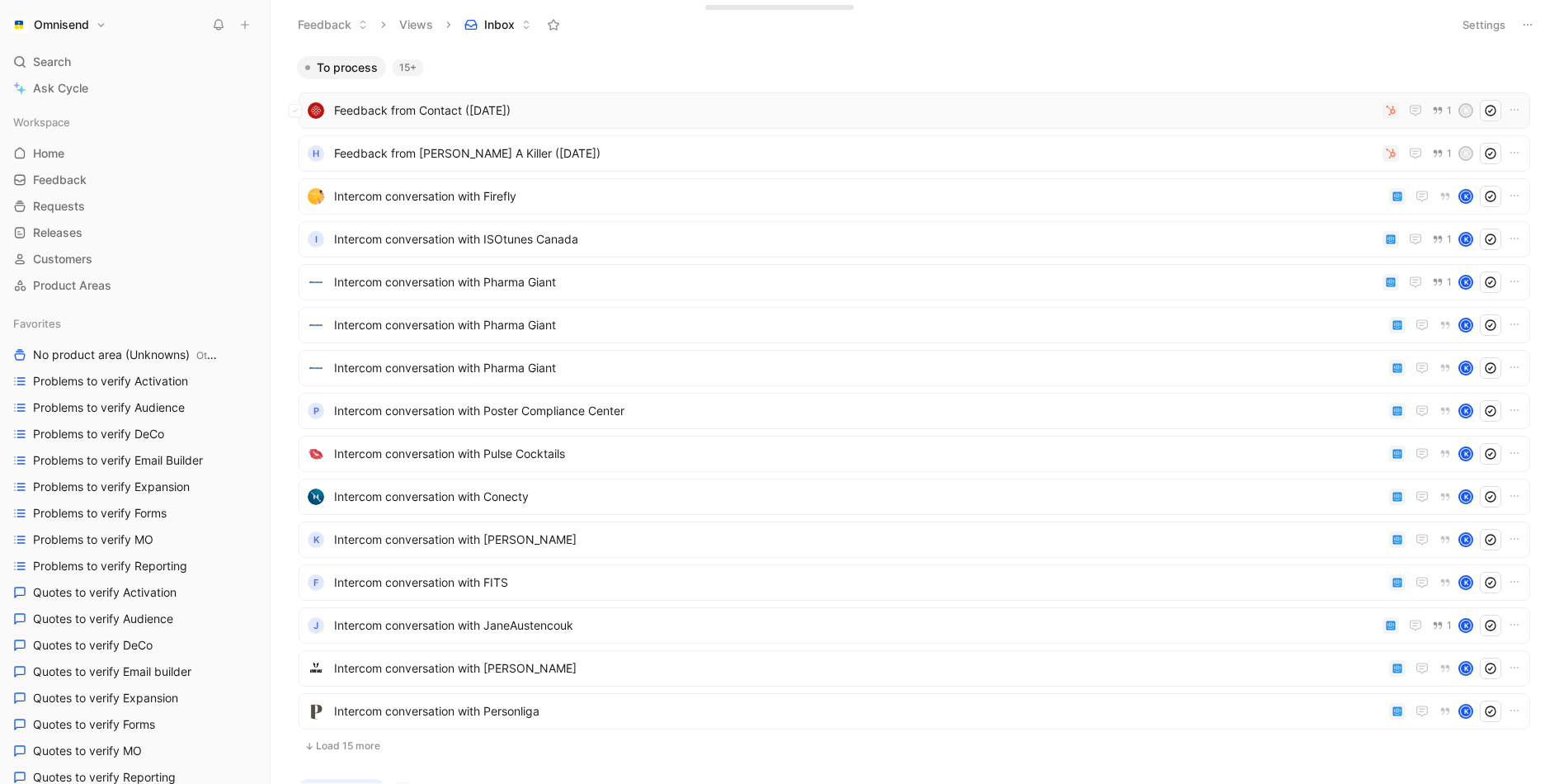
click at [438, 116] on span "Feedback from Contact (Aug 21, 2025)" at bounding box center [855, 110] width 1042 height 20
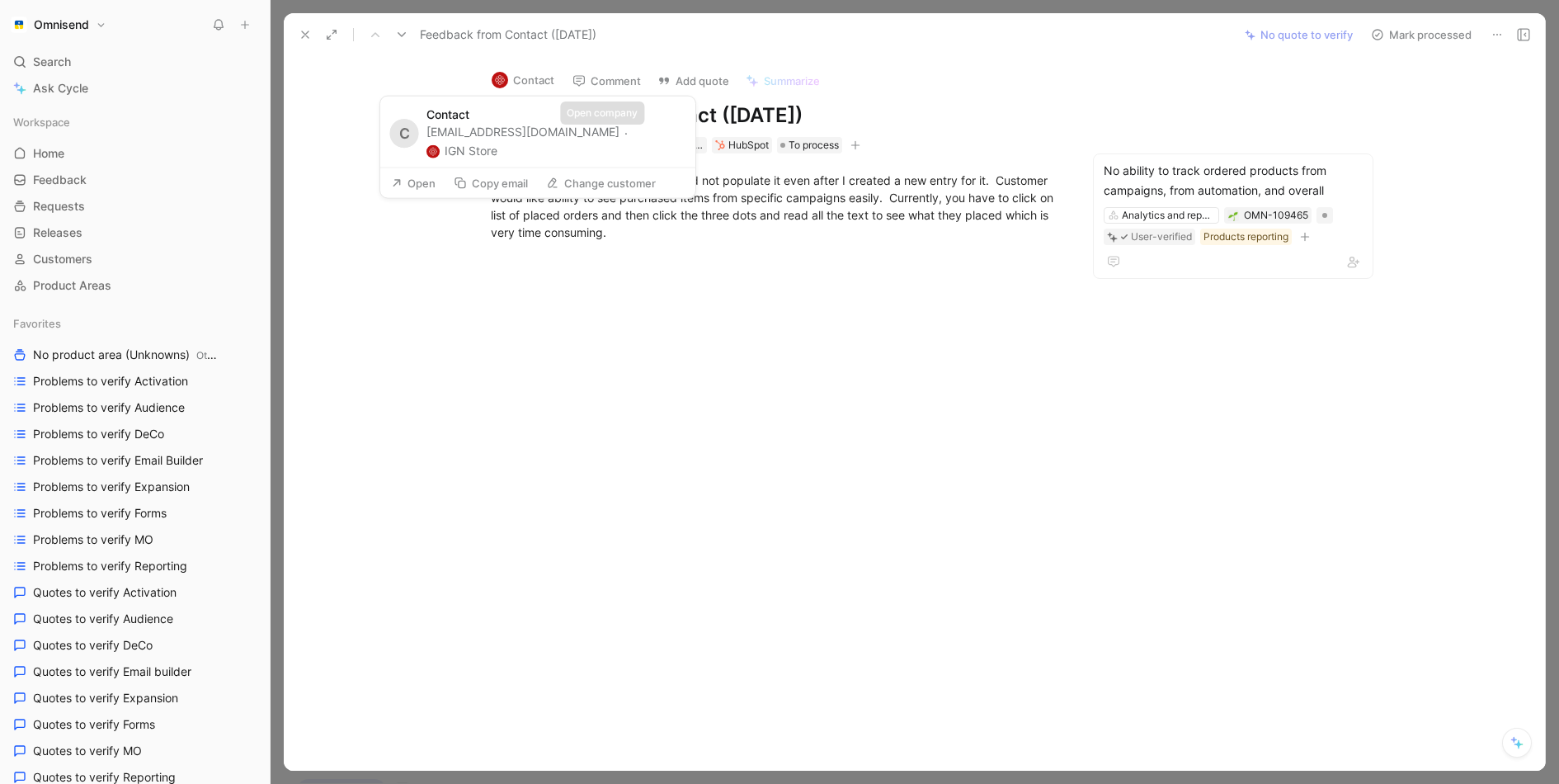
click at [497, 141] on button "IGN Store" at bounding box center [462, 150] width 71 height 20
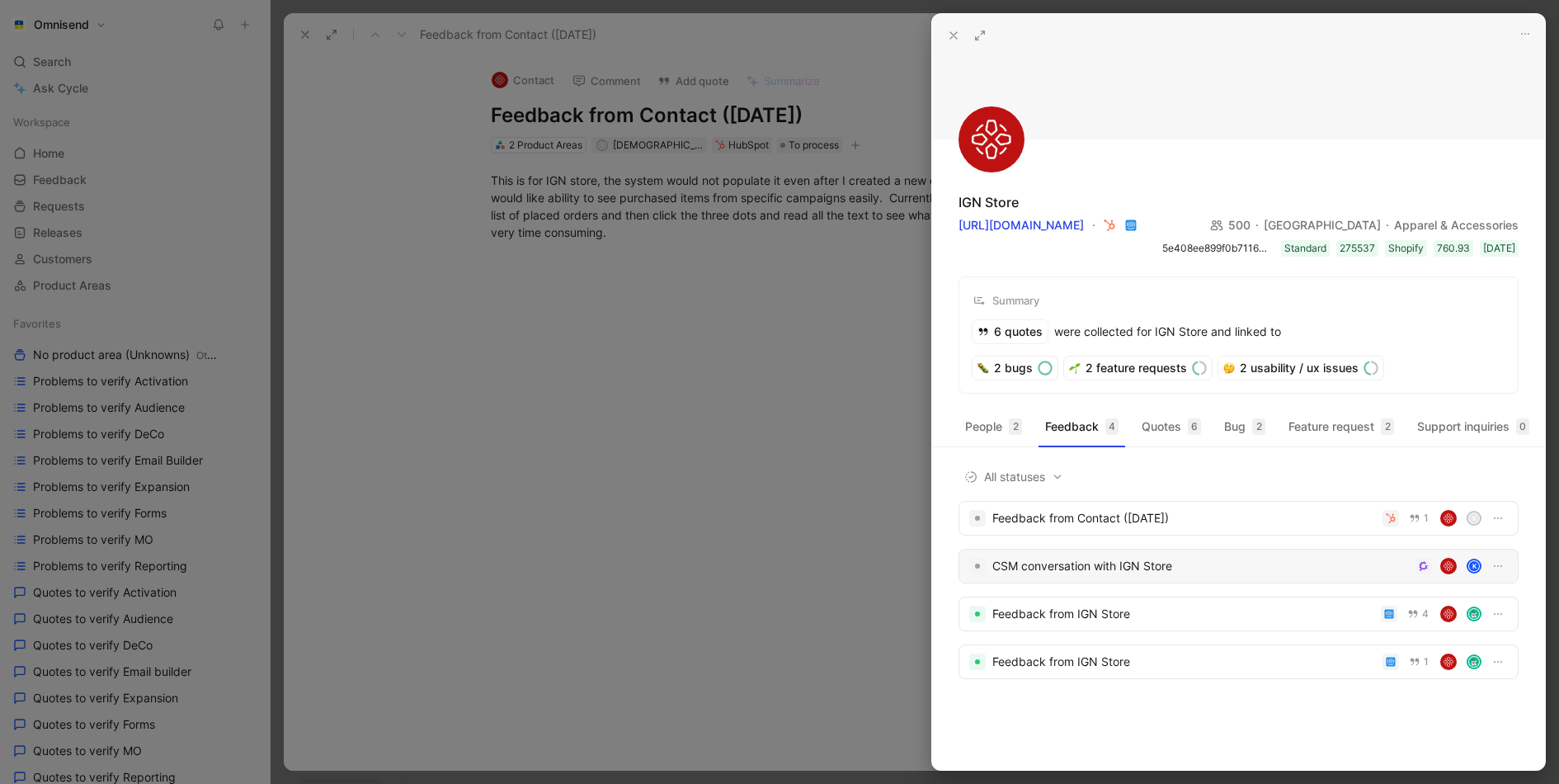
click at [1082, 565] on div "CSM conversation with IGN Store" at bounding box center [1201, 565] width 416 height 20
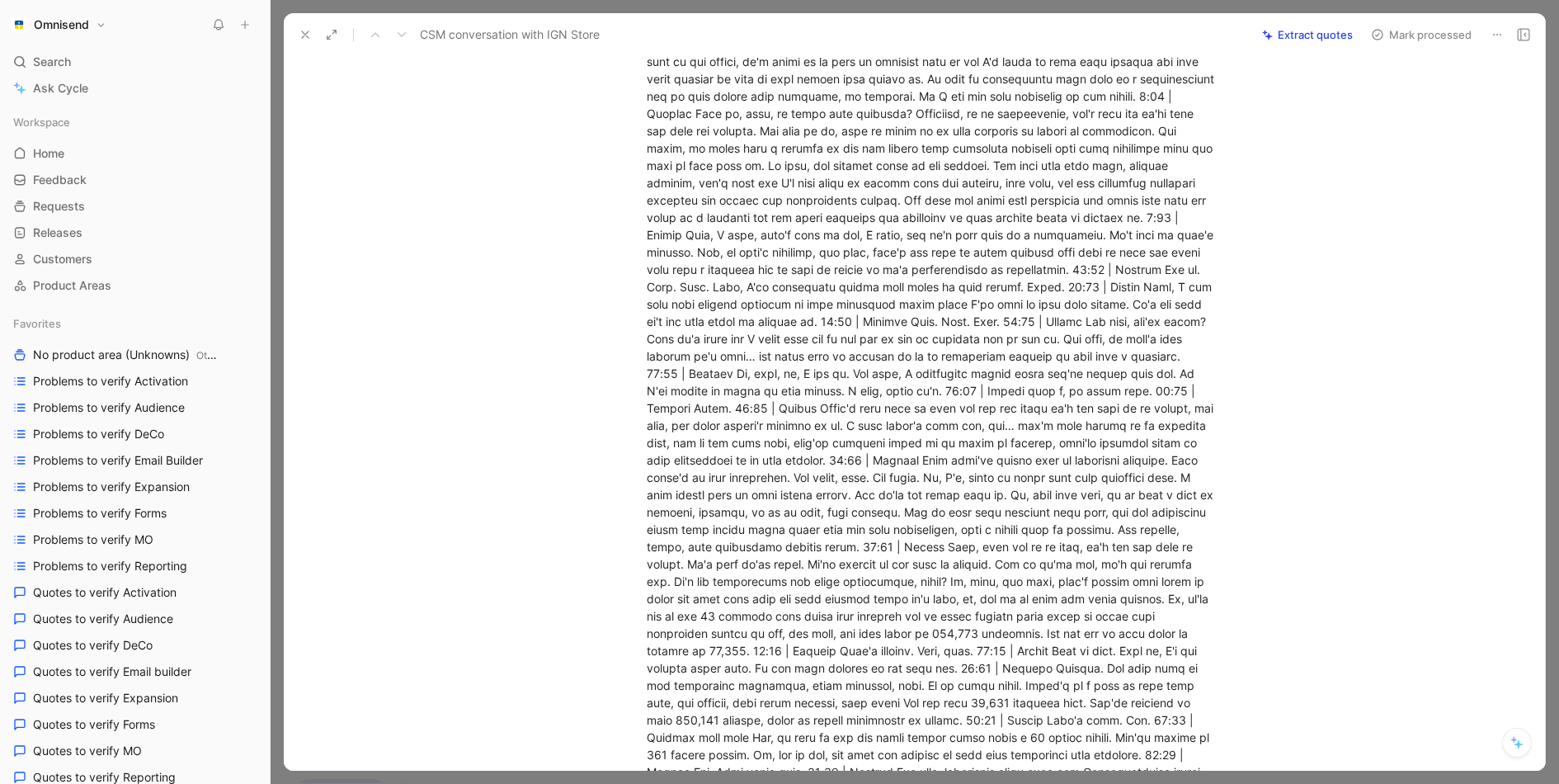
scroll to position [437, 0]
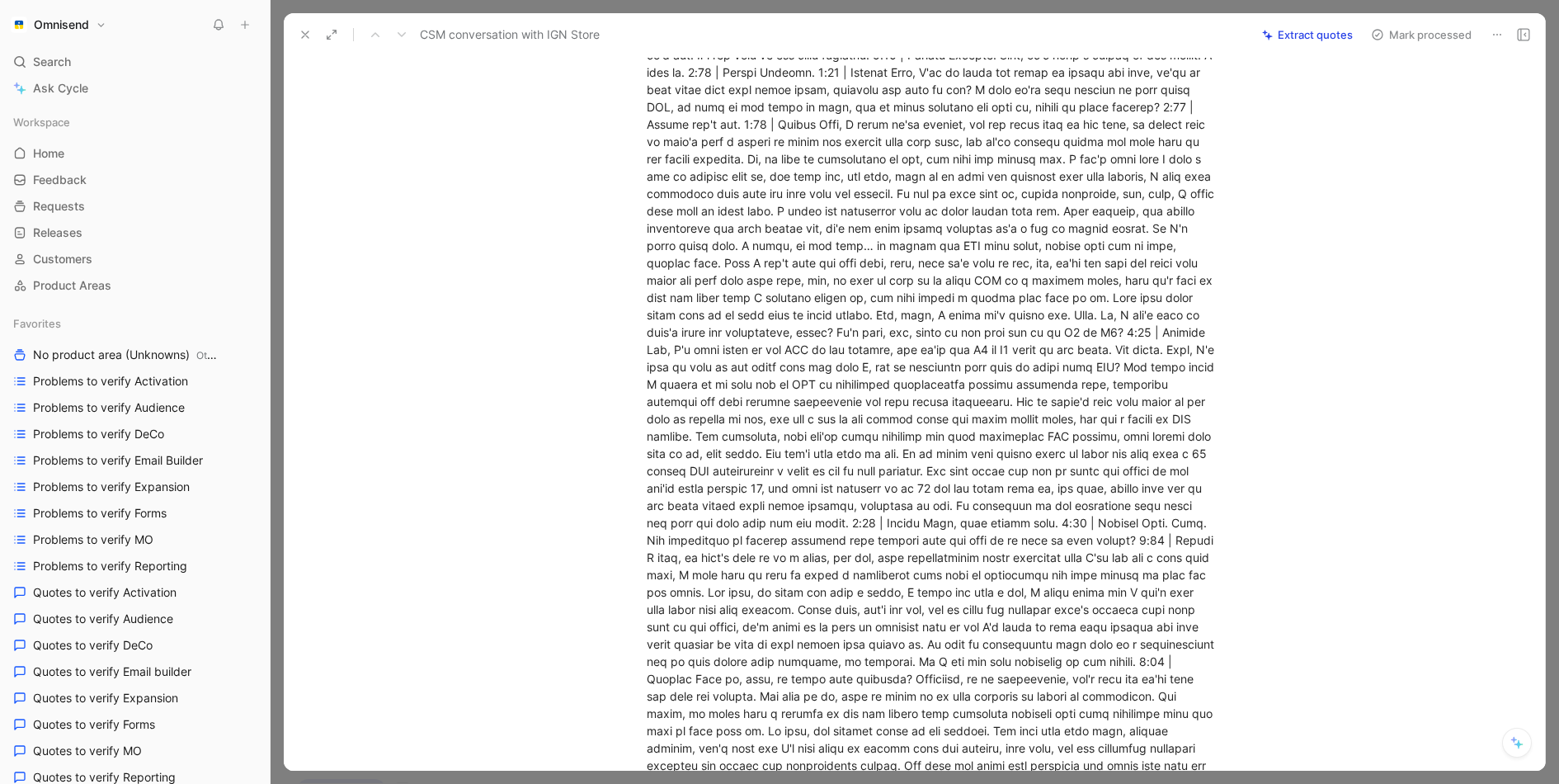
click at [310, 38] on icon at bounding box center [305, 35] width 13 height 13
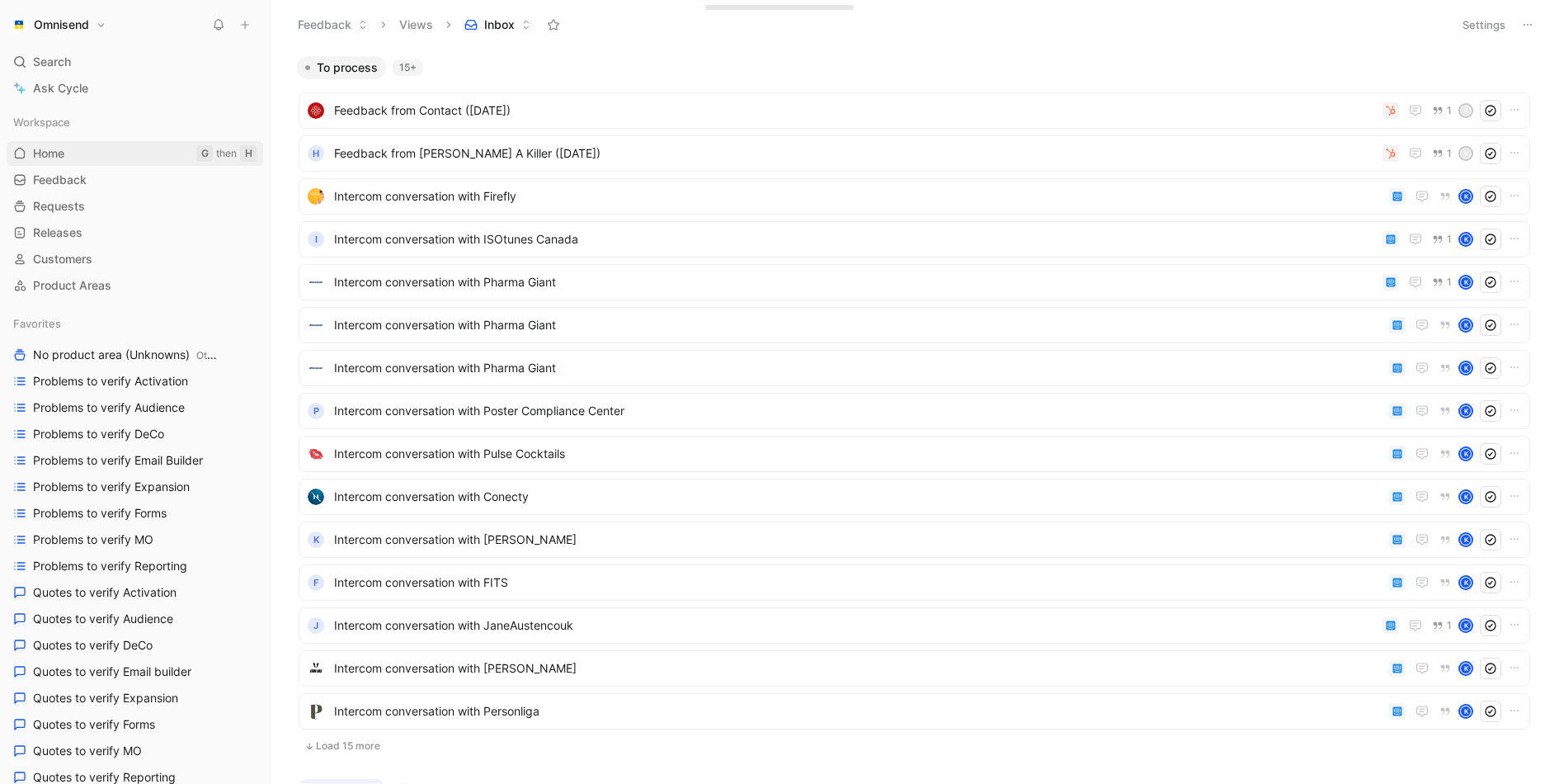
click at [83, 154] on link "Home G then H" at bounding box center [135, 153] width 257 height 24
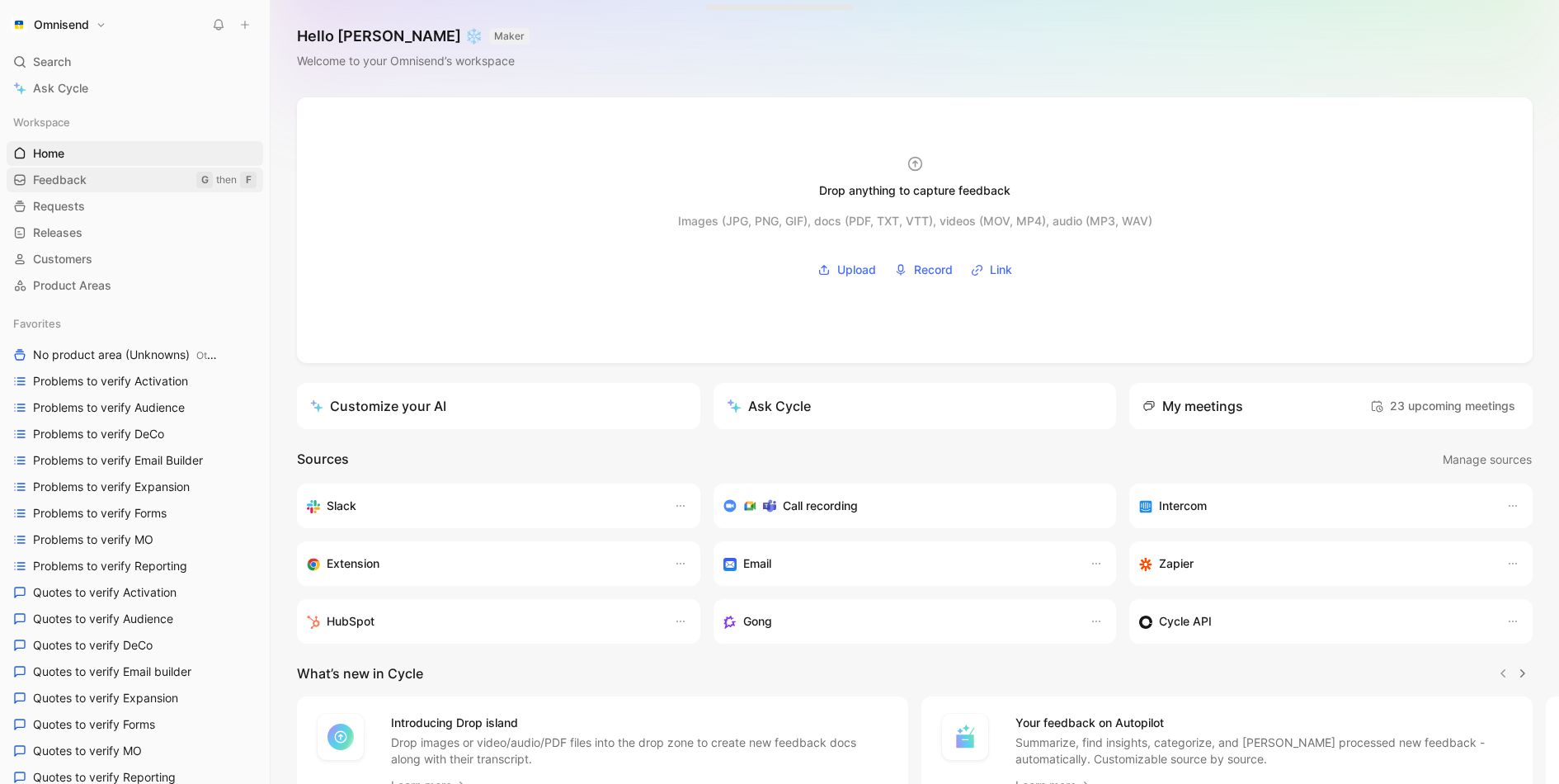
click at [88, 177] on link "Feedback G then F" at bounding box center [135, 180] width 257 height 24
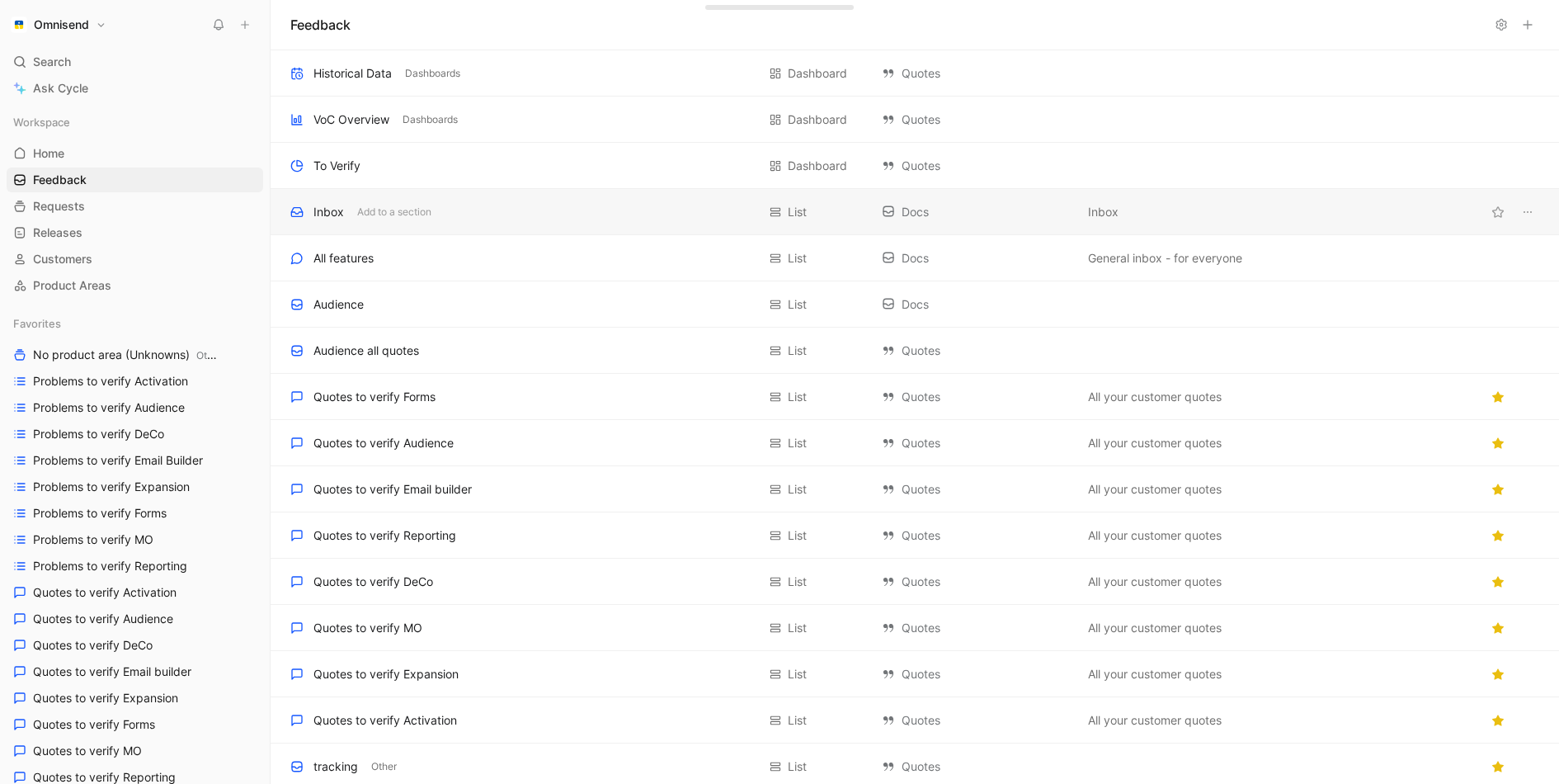
click at [480, 212] on div "Inbox Add to a section" at bounding box center [523, 211] width 466 height 20
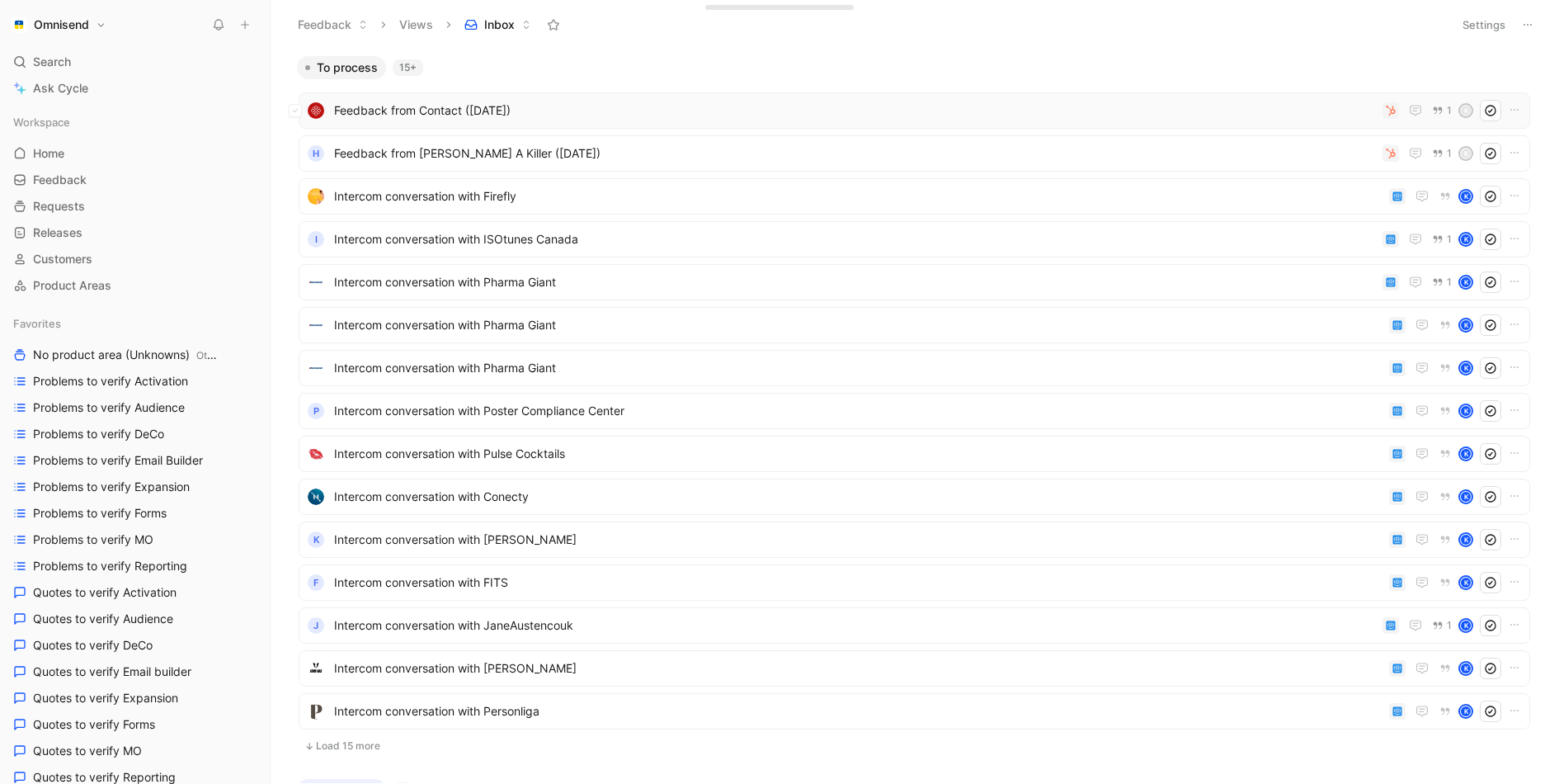
click at [597, 118] on span "Feedback from Contact (Aug 21, 2025)" at bounding box center [855, 110] width 1042 height 20
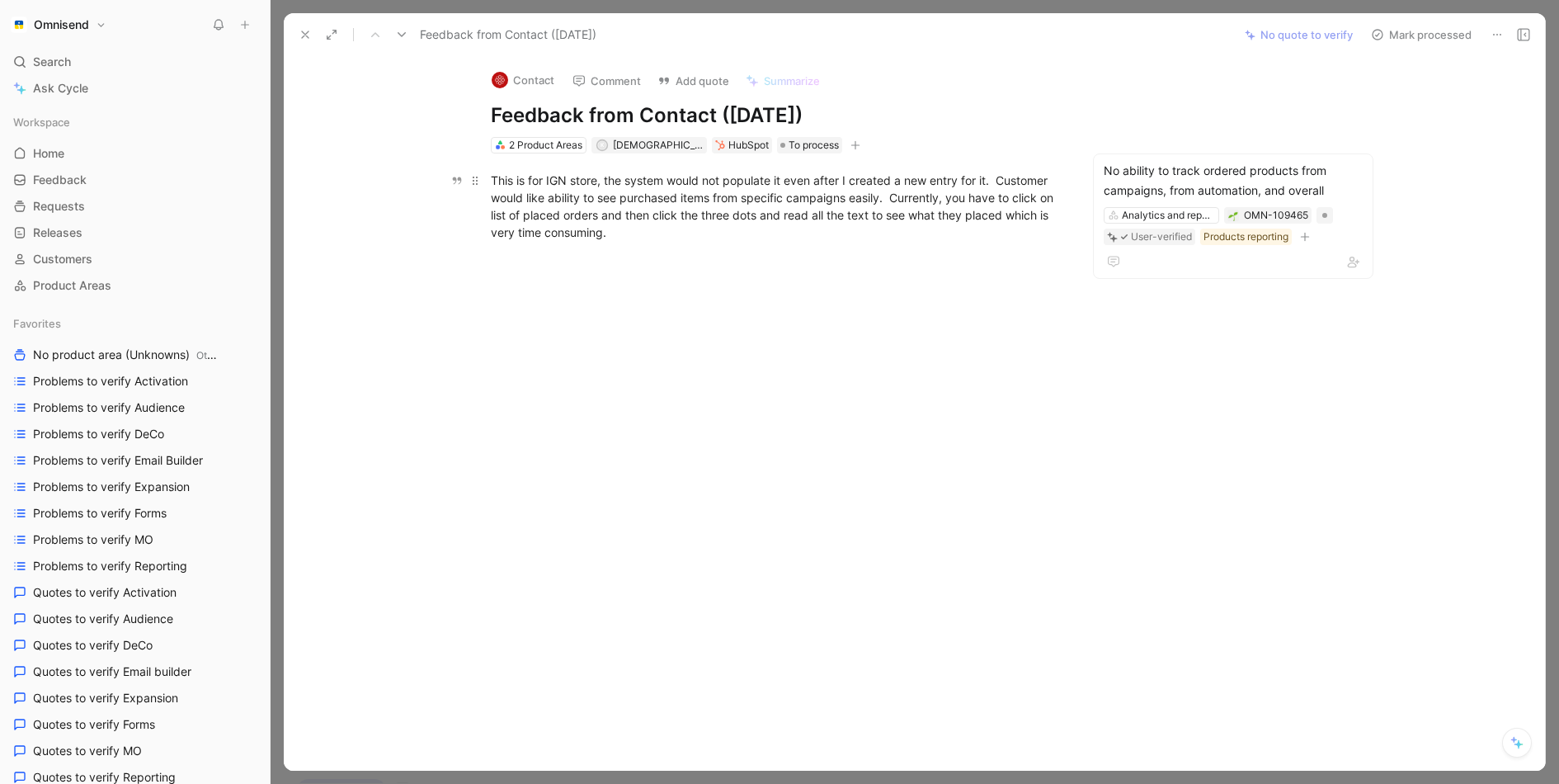
drag, startPoint x: 617, startPoint y: 182, endPoint x: 786, endPoint y: 202, distance: 170.2
click at [786, 202] on div "This is for IGN store, the system would not populate it even after I created a …" at bounding box center [776, 206] width 571 height 69
click at [805, 262] on div at bounding box center [776, 376] width 915 height 235
drag, startPoint x: 601, startPoint y: 180, endPoint x: 804, endPoint y: 173, distance: 203.1
click at [804, 173] on div "This is for IGN store, the system would not populate it even after I created a …" at bounding box center [776, 206] width 571 height 69
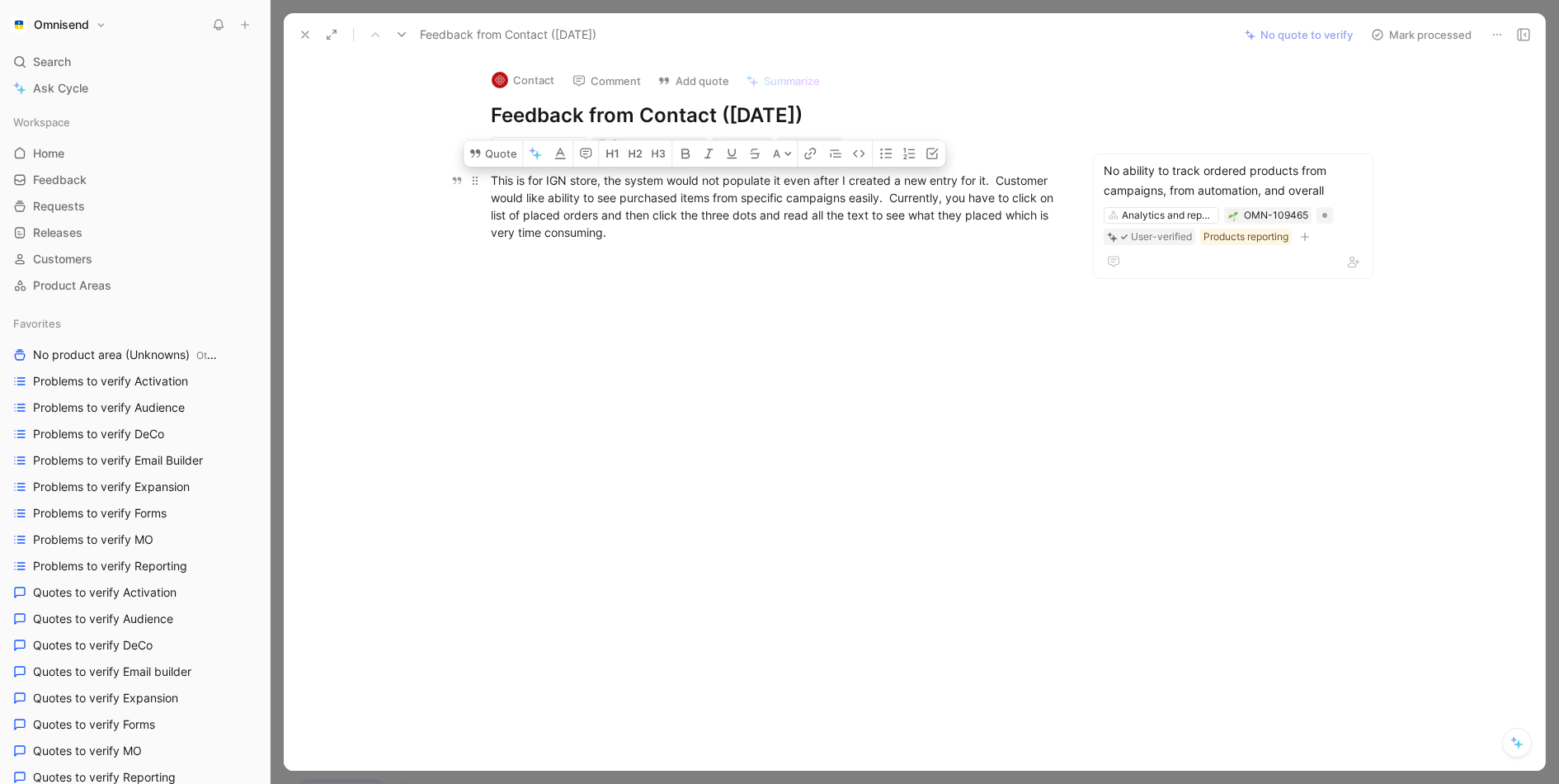
click at [835, 221] on div "This is for IGN store, the system would not populate it even after I created a …" at bounding box center [776, 206] width 571 height 69
drag, startPoint x: 996, startPoint y: 181, endPoint x: 500, endPoint y: 176, distance: 496.0
click at [500, 176] on div "This is for IGN store, the system would not populate it even after I created a …" at bounding box center [776, 206] width 571 height 69
click at [812, 209] on div "This is for IGN store, the system would not populate it even after I created a …" at bounding box center [776, 206] width 571 height 69
drag, startPoint x: 1003, startPoint y: 182, endPoint x: 481, endPoint y: 181, distance: 522.0
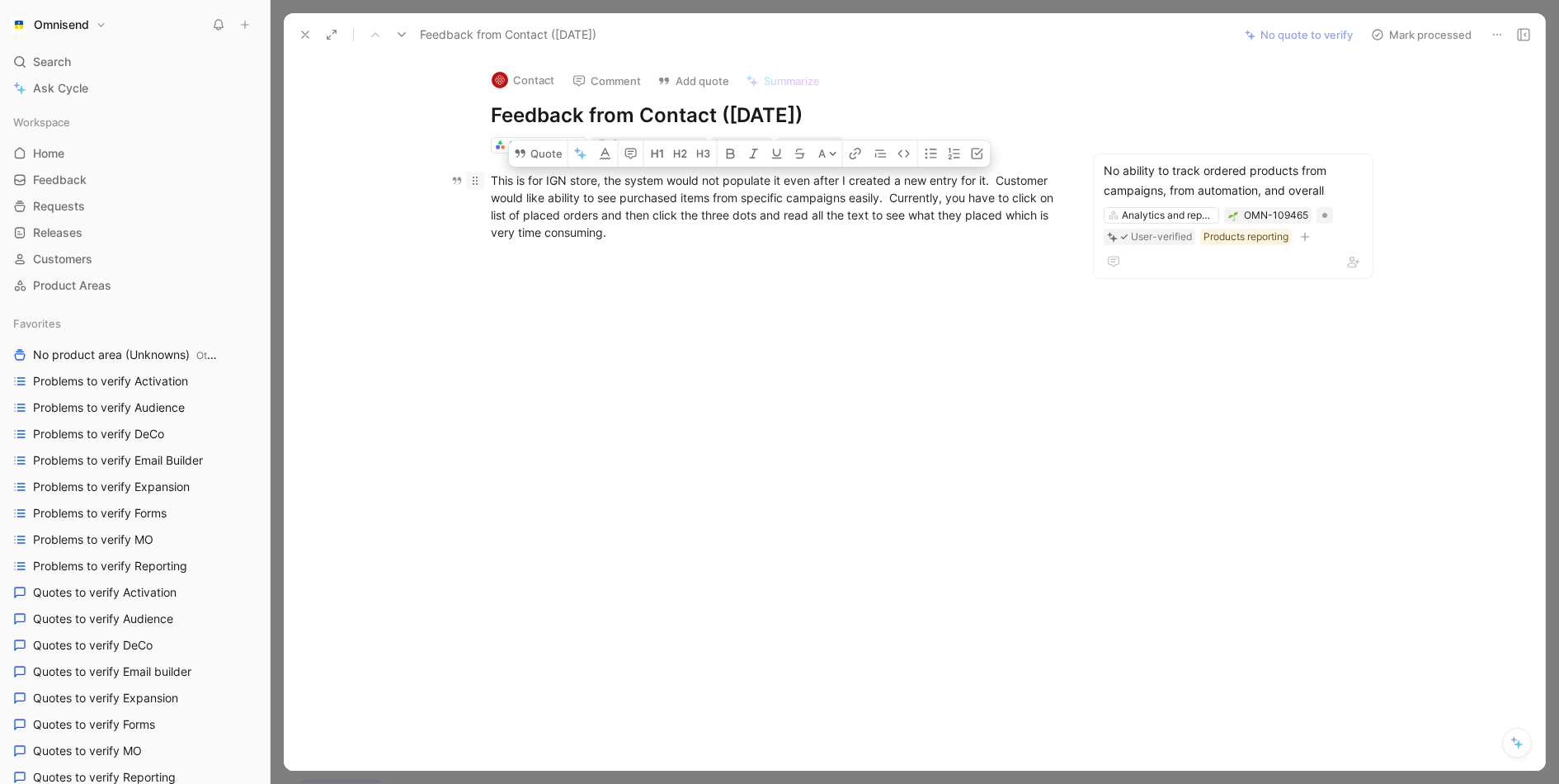
click at [481, 181] on p "This is for IGN store, the system would not populate it even after I created a …" at bounding box center [776, 206] width 633 height 79
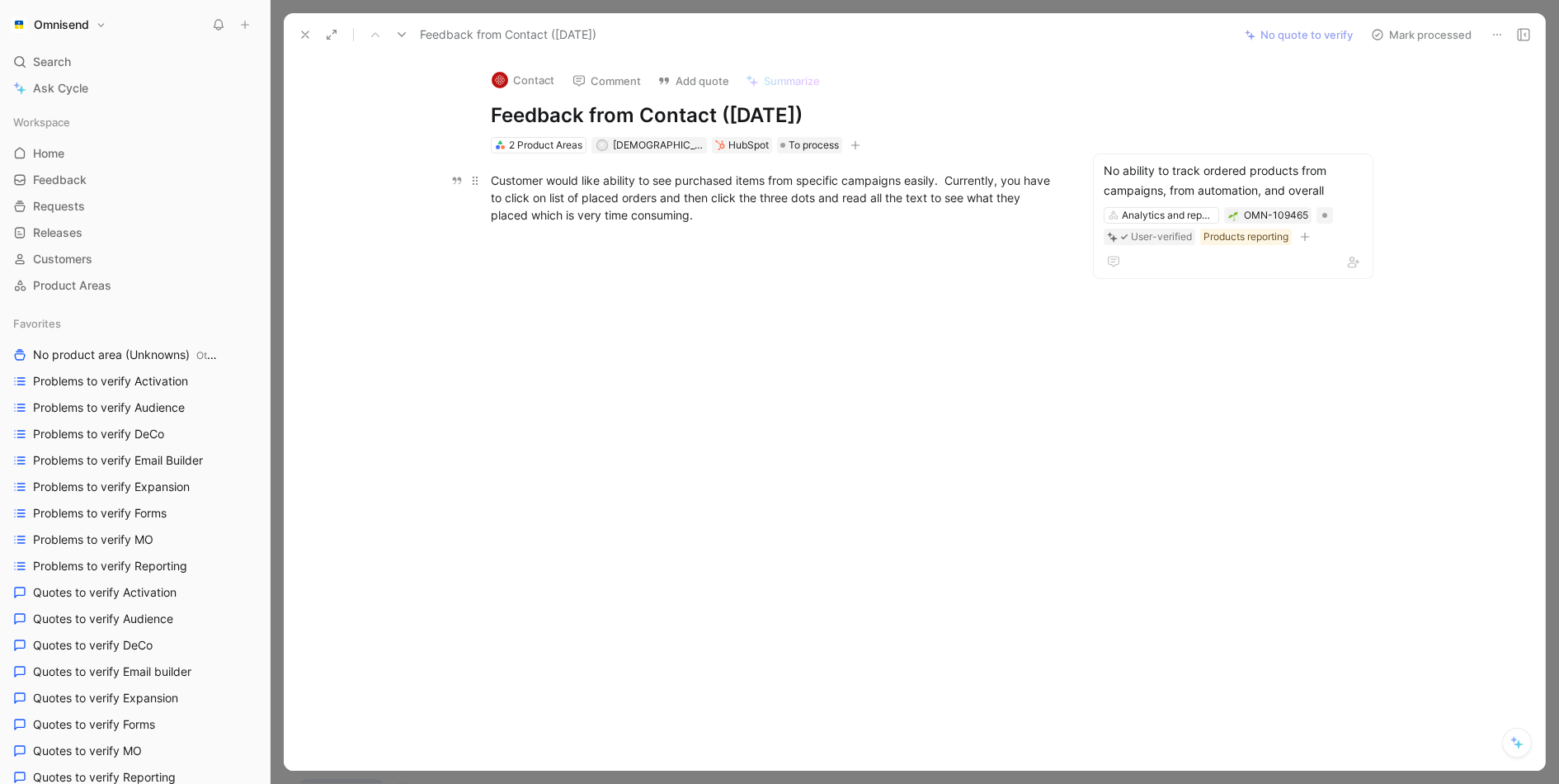
click at [772, 212] on div "Customer would like ability to see purchased items from specific campaigns easi…" at bounding box center [776, 197] width 571 height 52
click at [292, 40] on div "Feedback from Contact (Aug 21, 2025)" at bounding box center [761, 35] width 939 height 26
click at [300, 40] on icon at bounding box center [305, 35] width 13 height 13
